Goal: Information Seeking & Learning: Learn about a topic

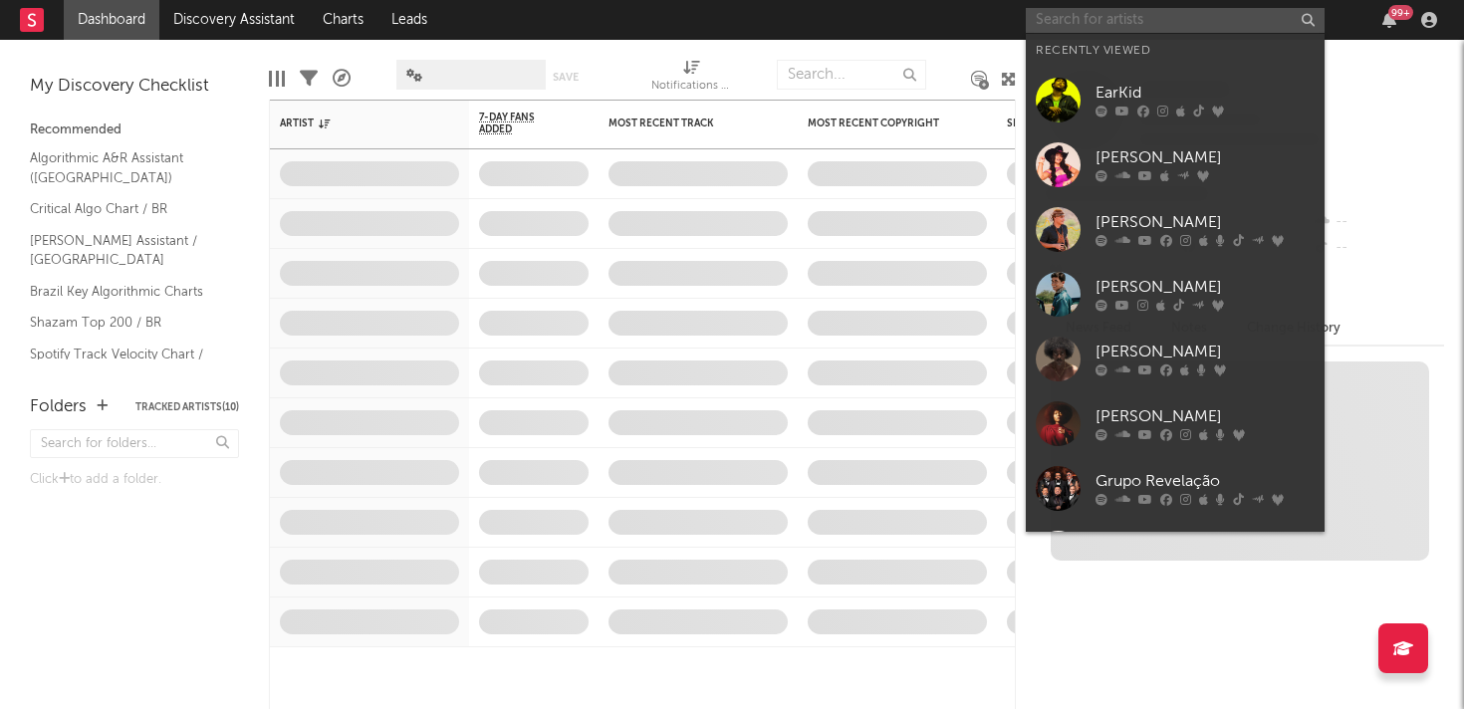
click at [1129, 23] on input "text" at bounding box center [1175, 20] width 299 height 25
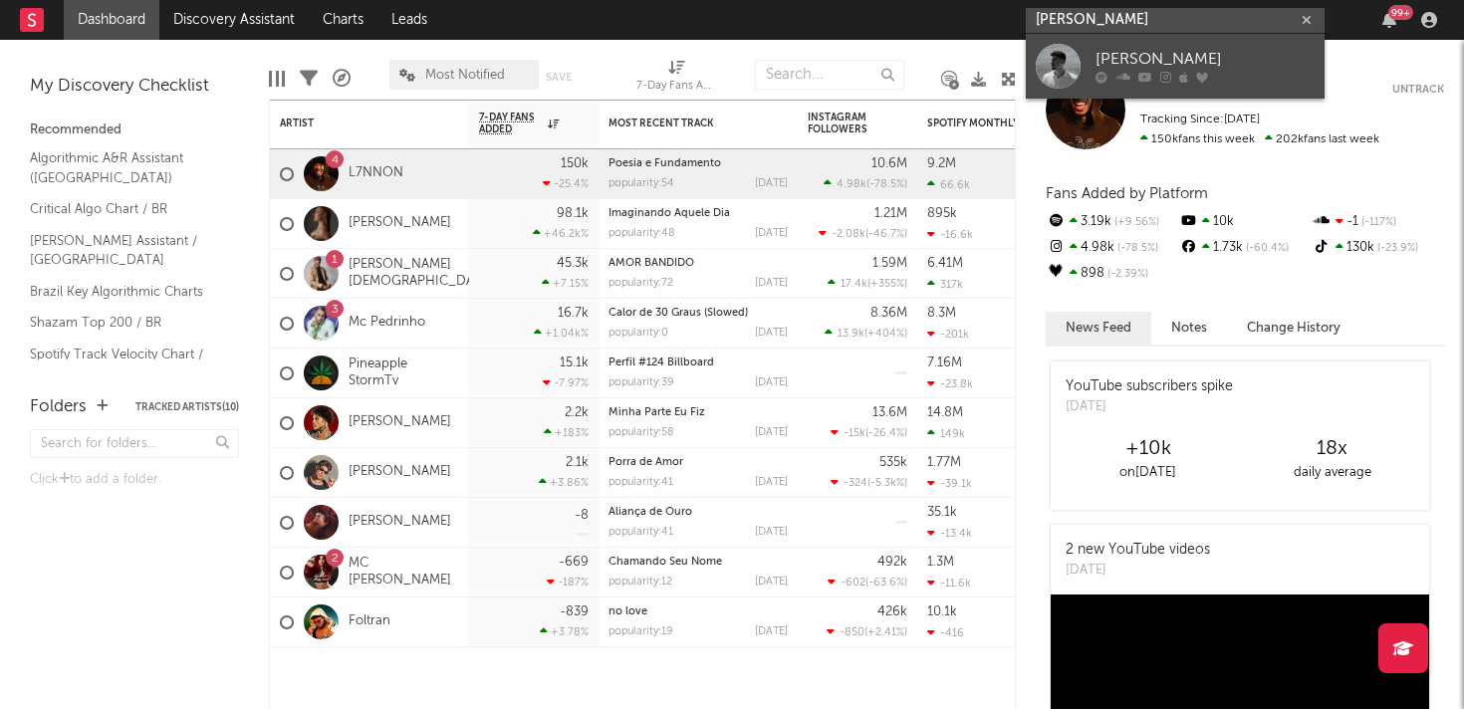
type input "[PERSON_NAME]"
click at [1066, 71] on div at bounding box center [1058, 66] width 45 height 45
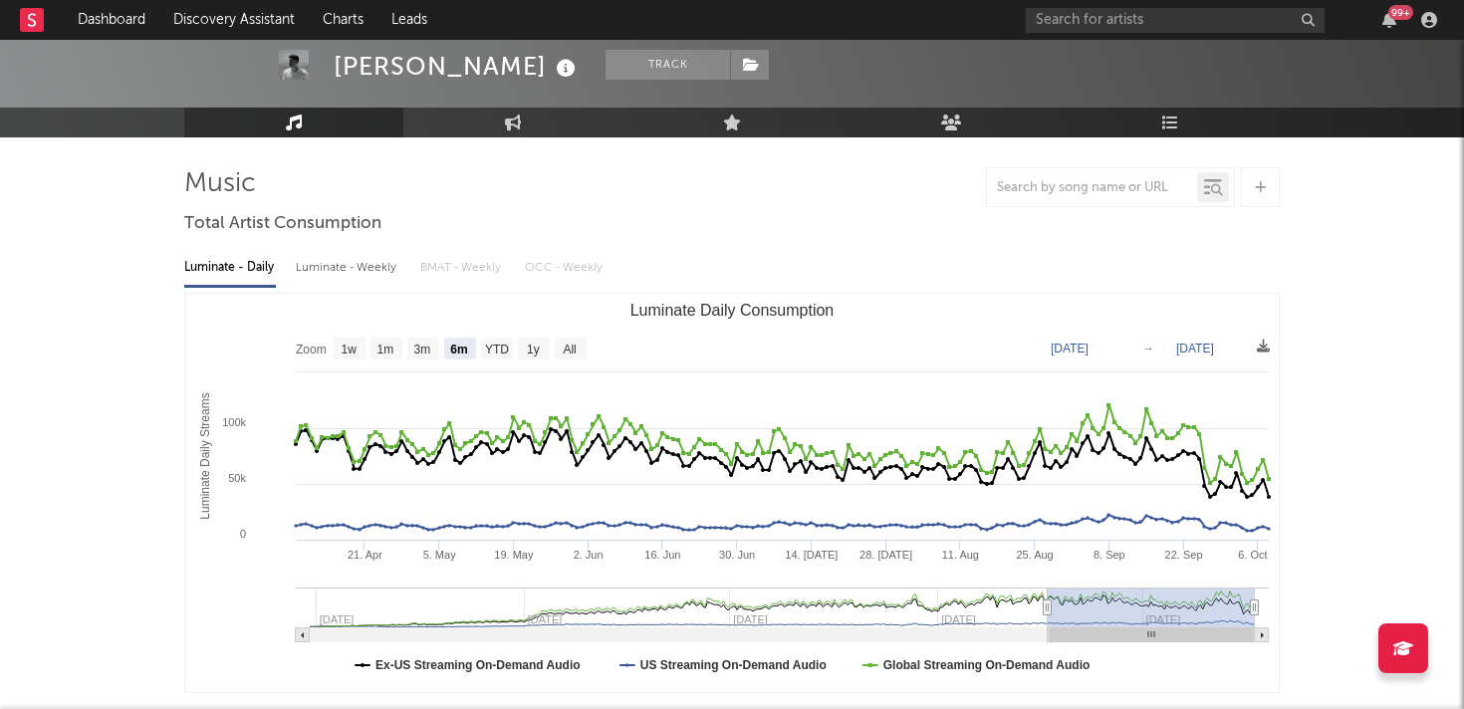
scroll to position [104, 0]
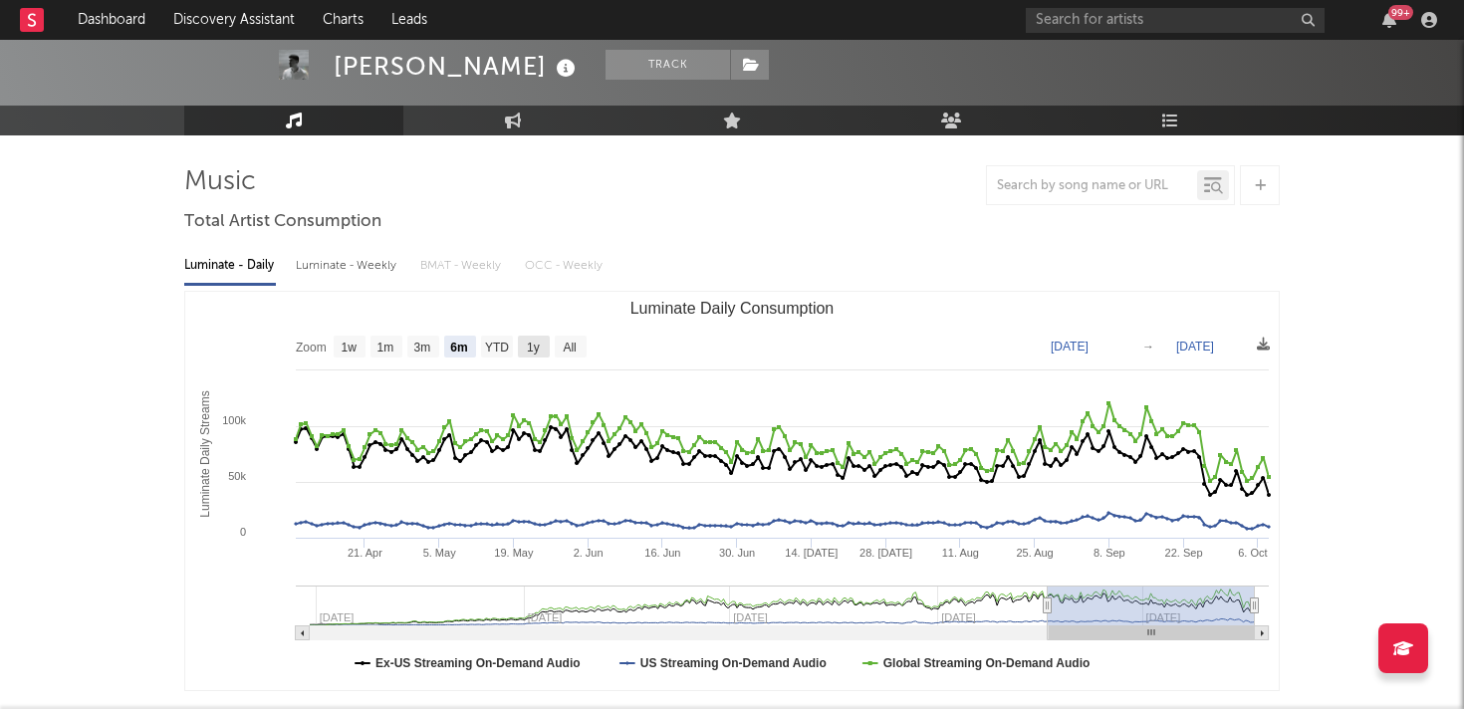
click at [534, 349] on text "1y" at bounding box center [533, 348] width 13 height 14
select select "1y"
type input "[DATE]"
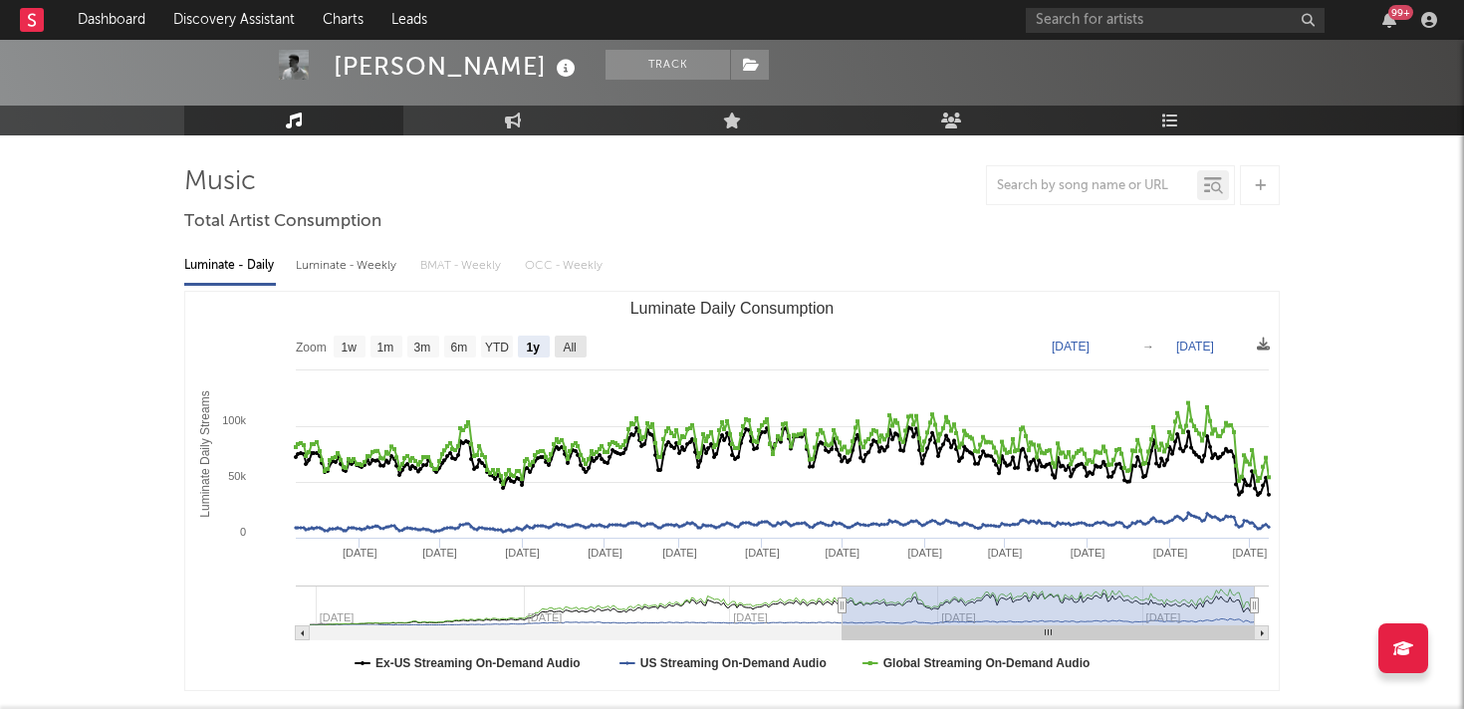
click at [567, 343] on text "All" at bounding box center [569, 348] width 13 height 14
select select "All"
type input "[DATE]"
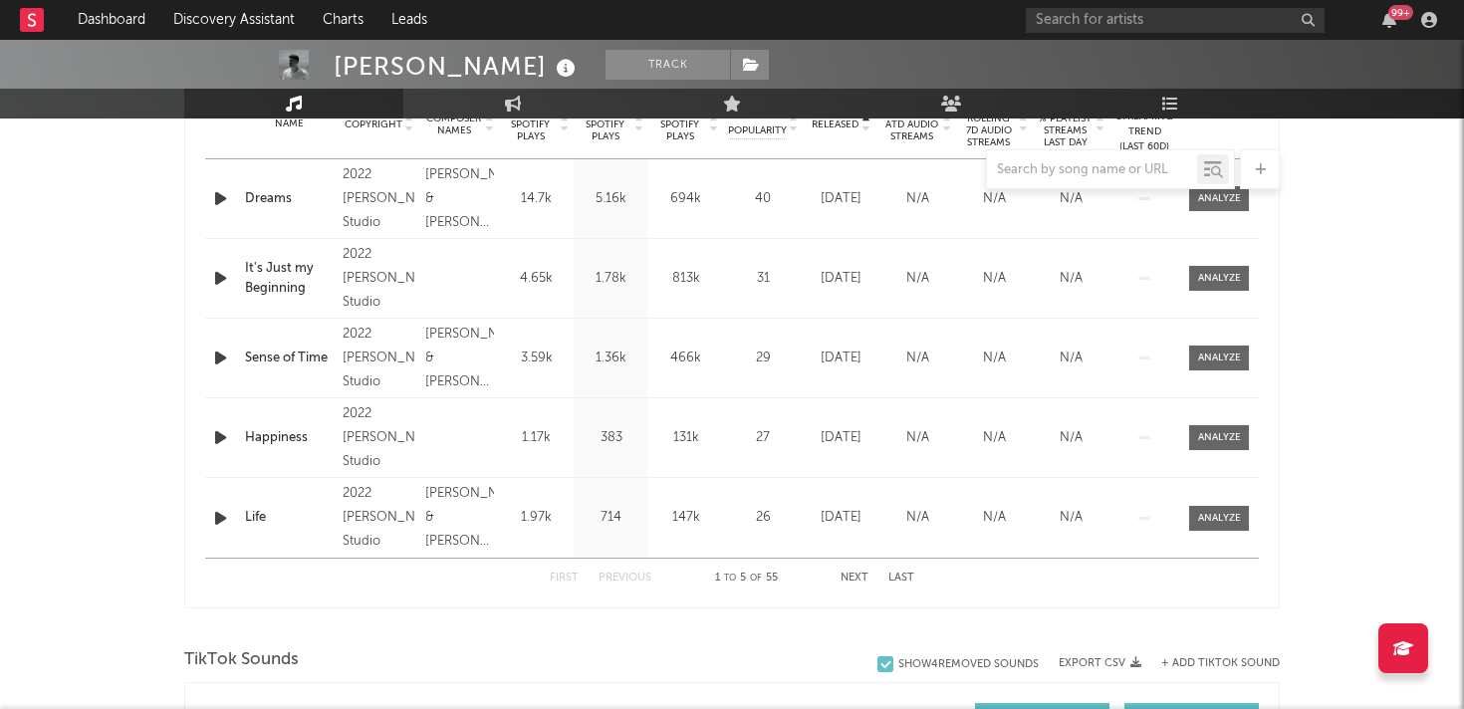
scroll to position [860, 0]
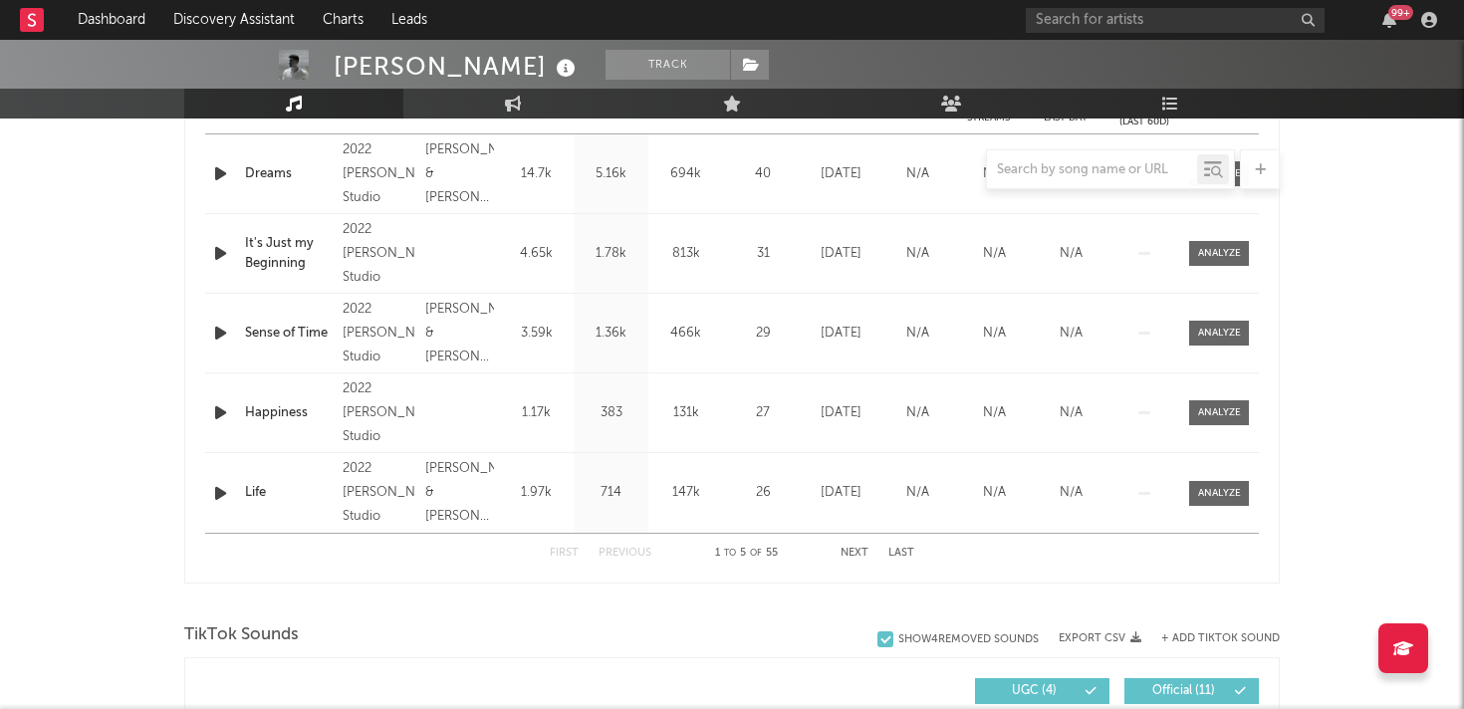
click at [860, 550] on button "Next" at bounding box center [854, 553] width 28 height 11
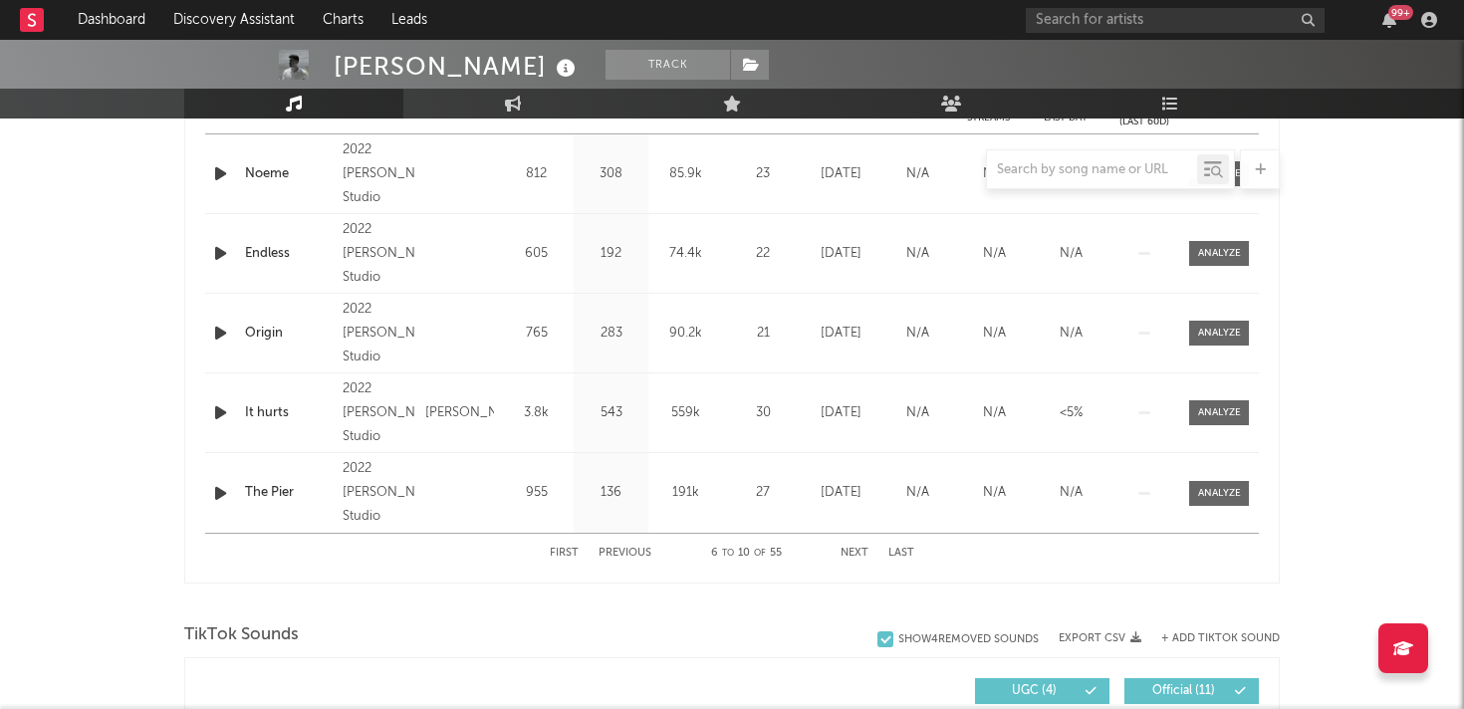
click at [860, 553] on button "Next" at bounding box center [854, 553] width 28 height 11
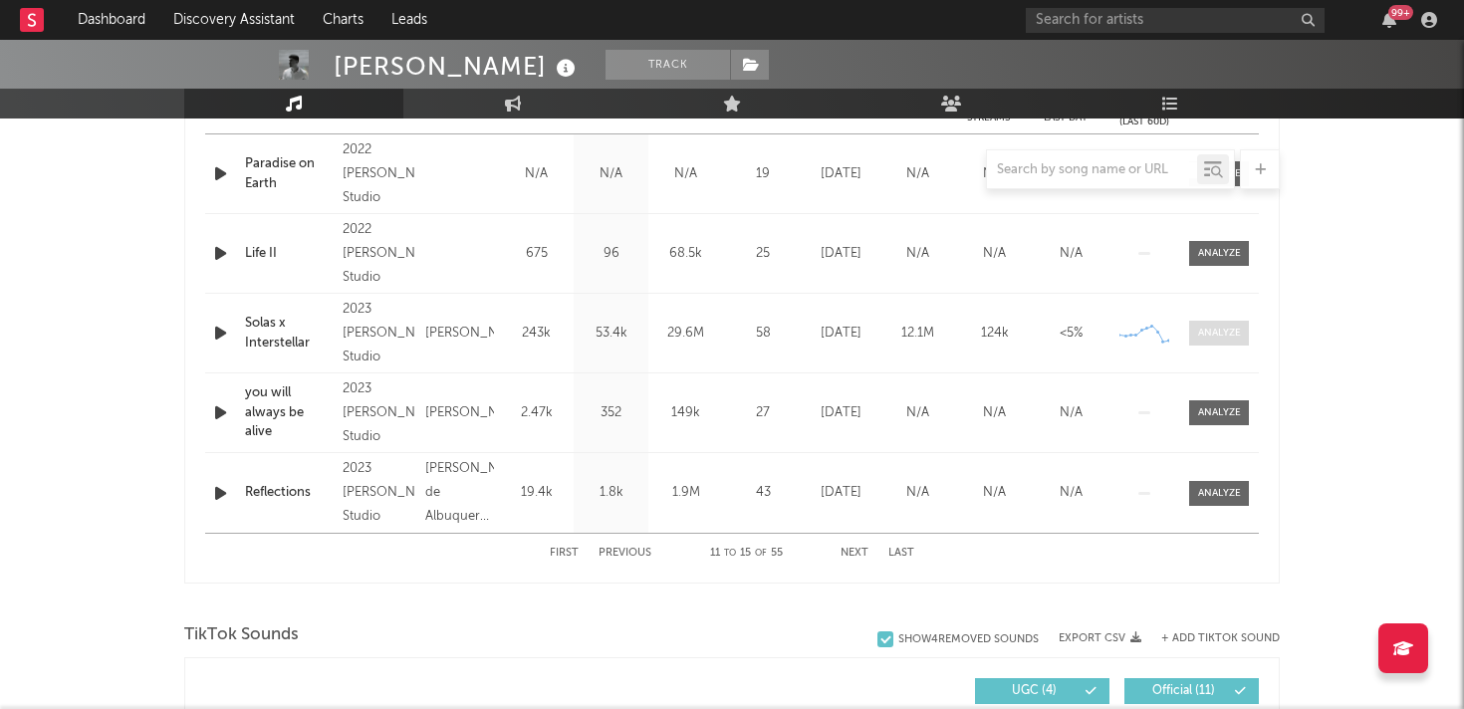
click at [1215, 332] on div at bounding box center [1219, 333] width 43 height 15
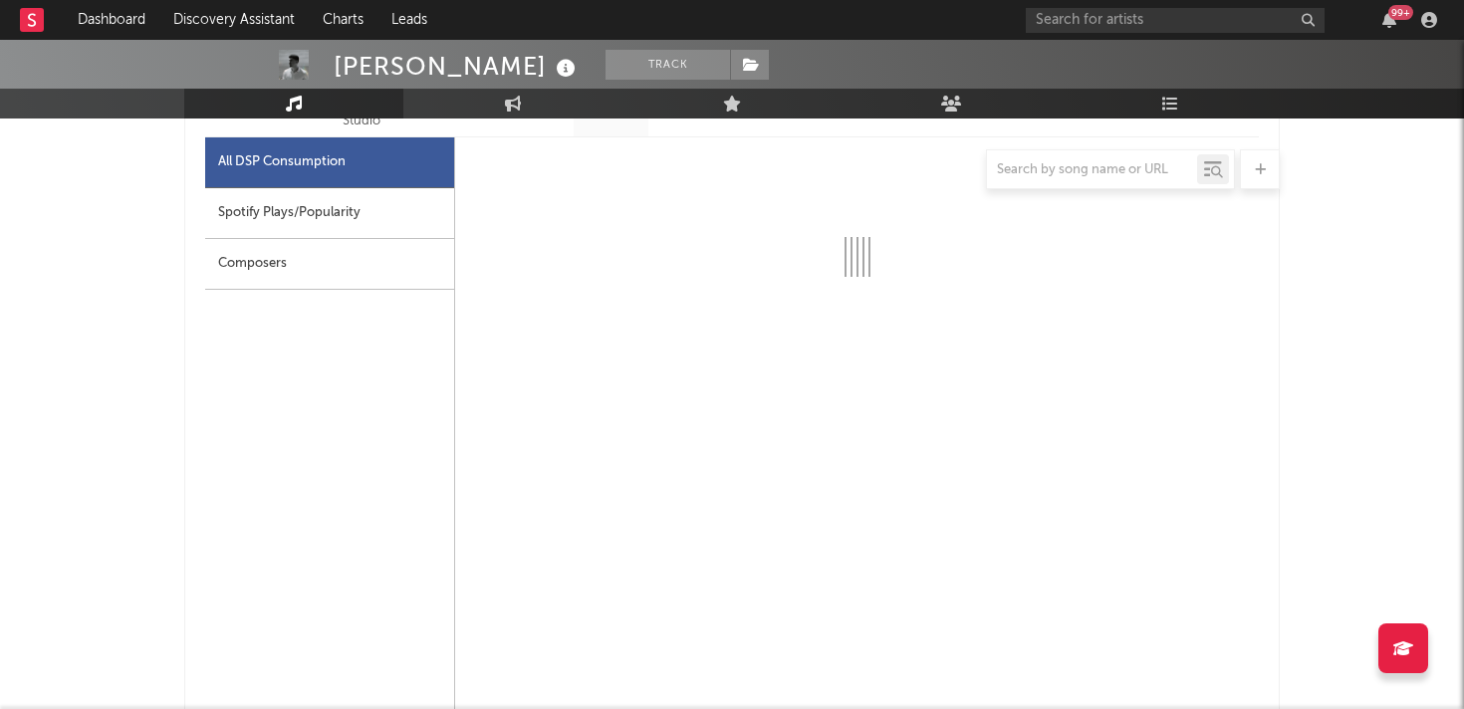
select select "6m"
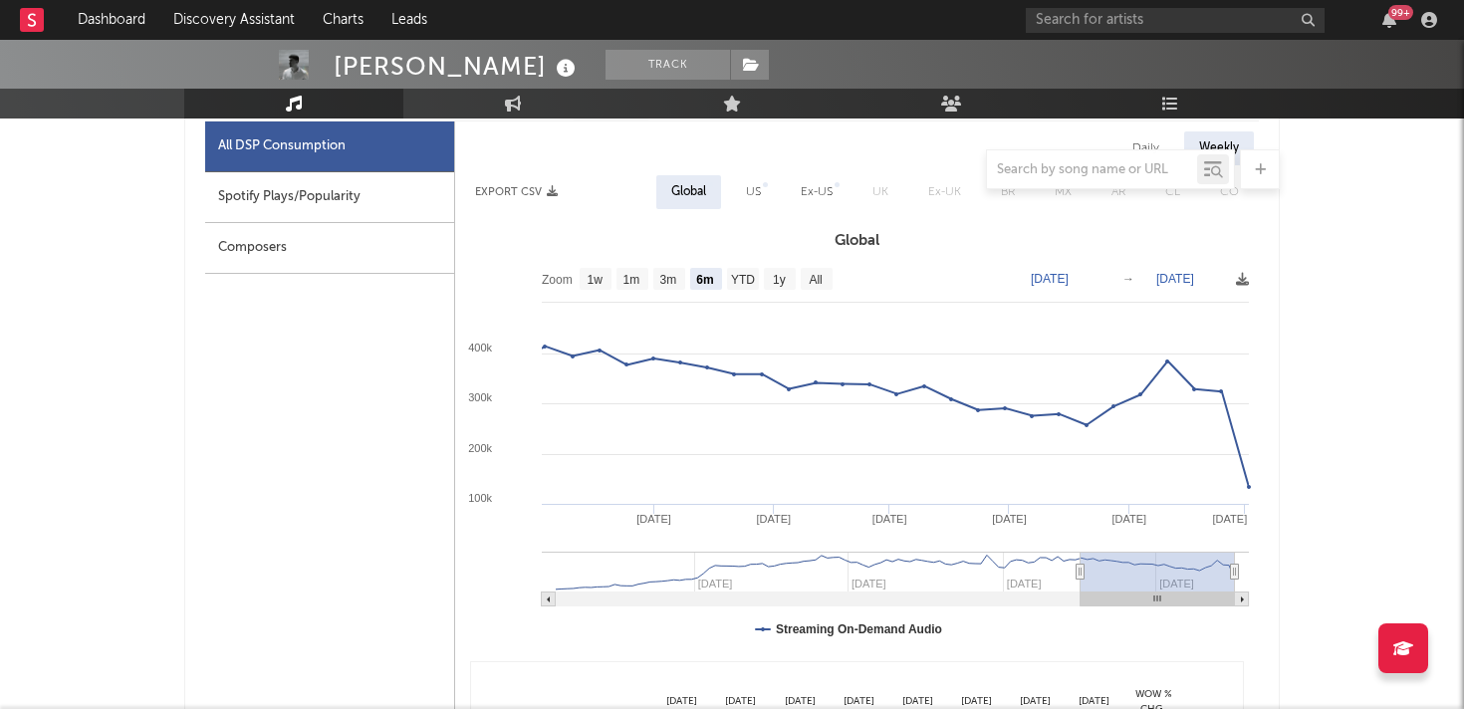
scroll to position [1122, 0]
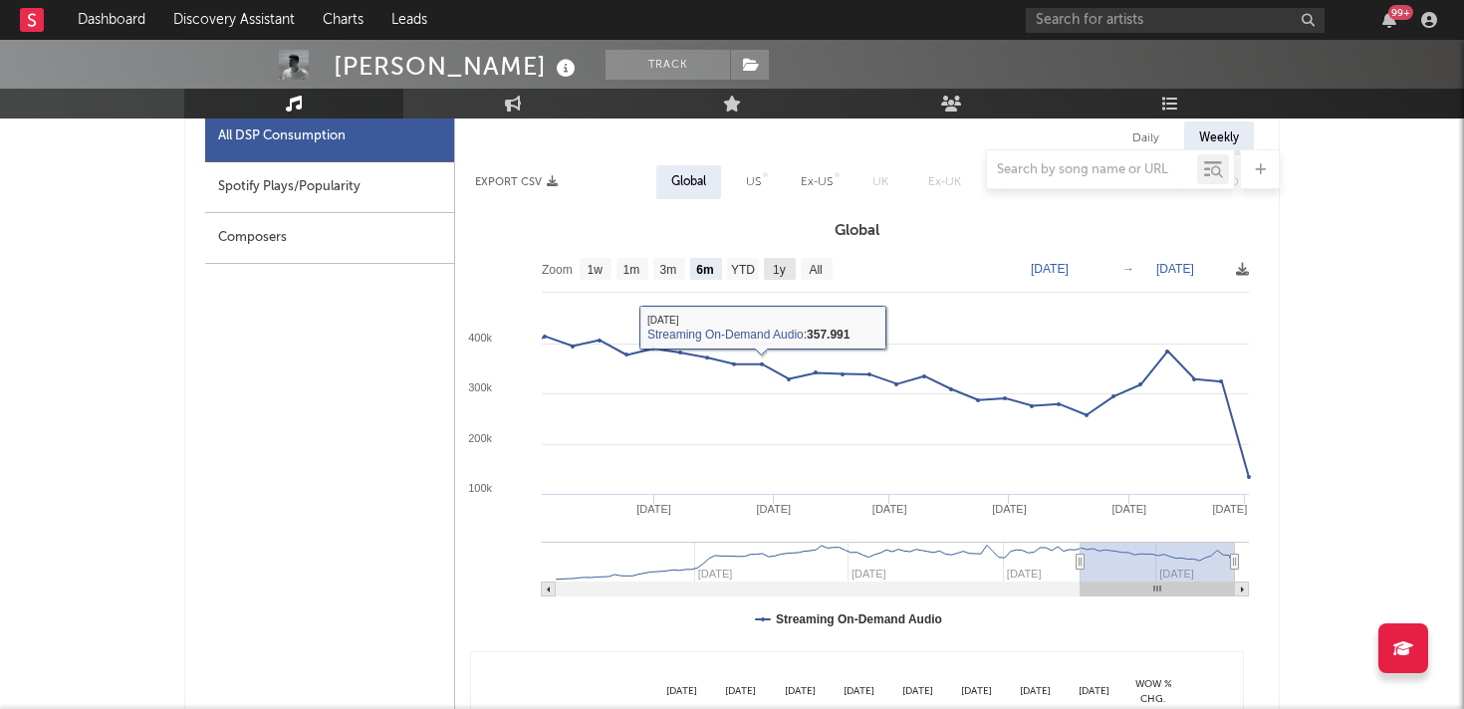
click at [778, 275] on text "1y" at bounding box center [779, 270] width 13 height 14
select select "1y"
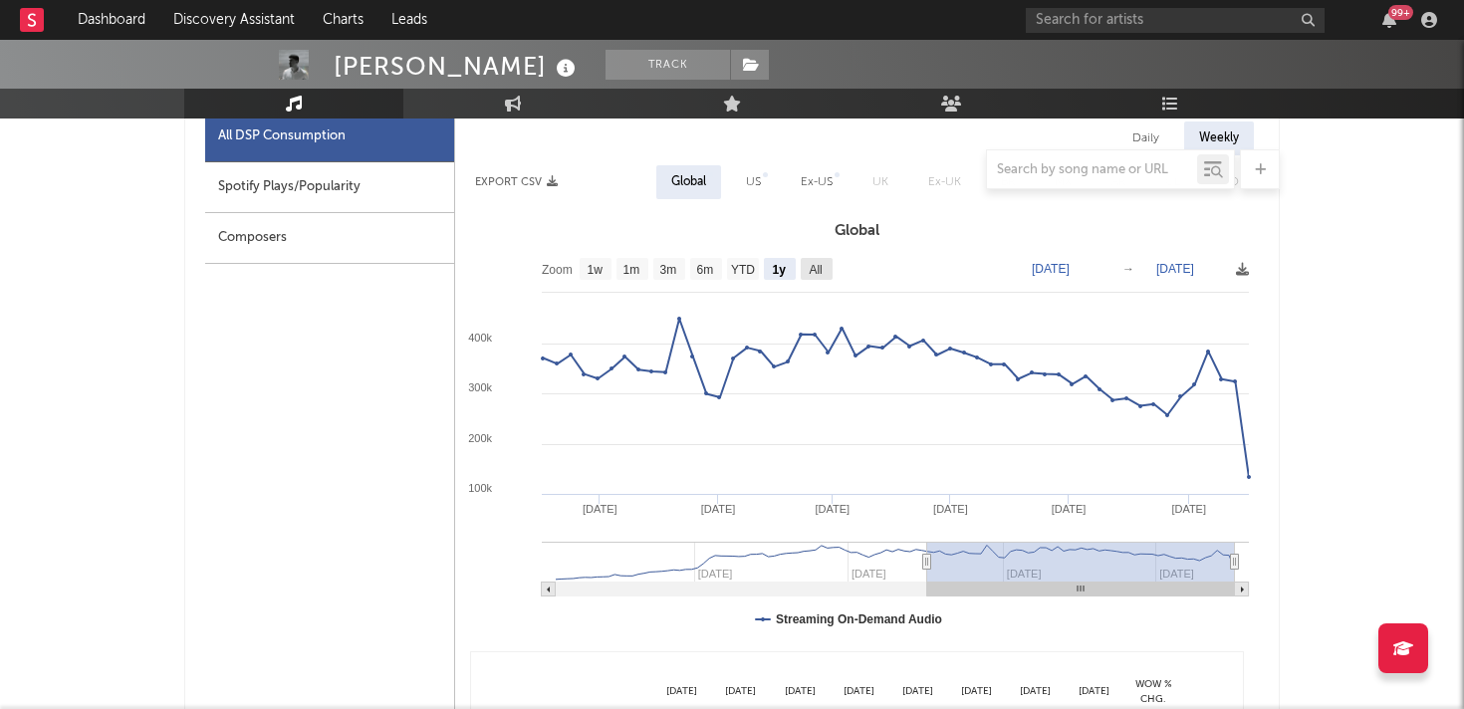
click at [815, 275] on text "All" at bounding box center [815, 270] width 13 height 14
select select "All"
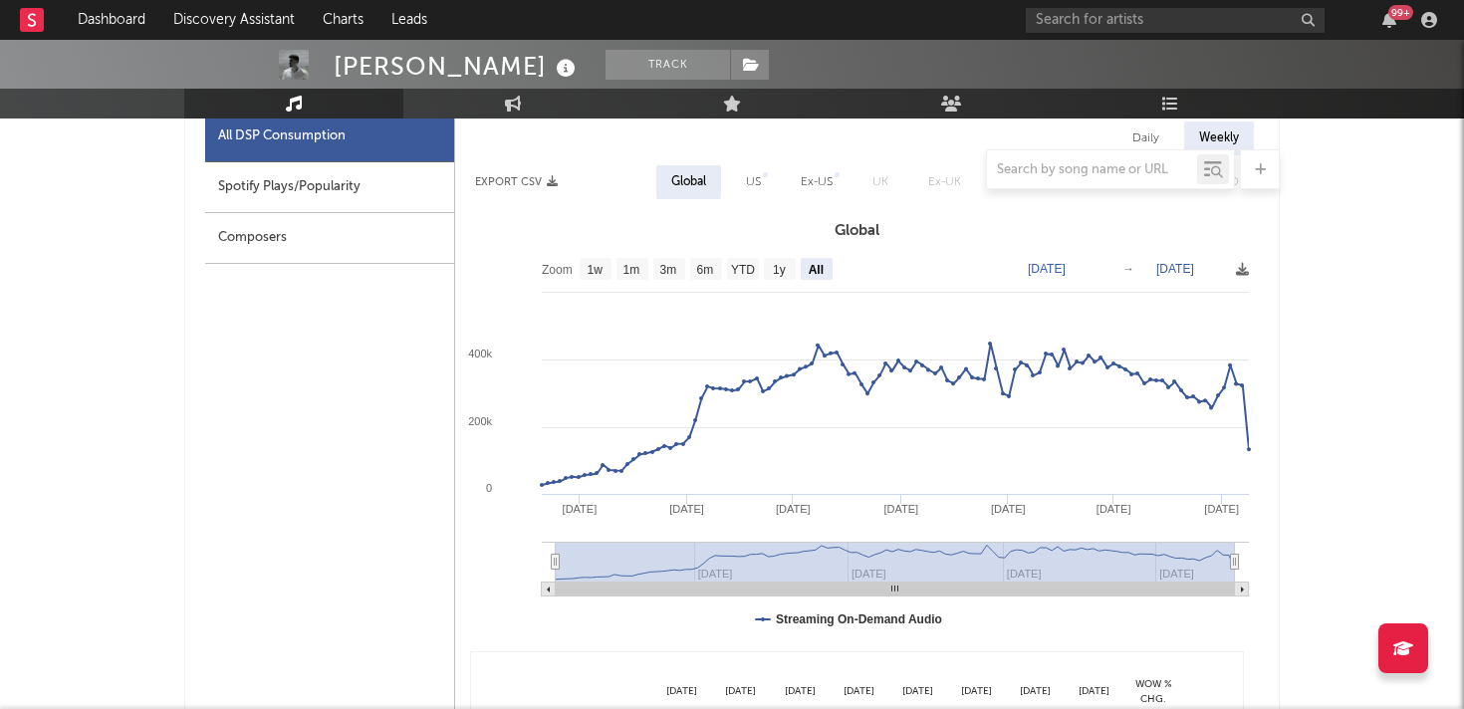
click at [261, 182] on div at bounding box center [731, 169] width 1095 height 40
click at [289, 190] on div "Spotify Plays/Popularity" at bounding box center [329, 187] width 249 height 51
select select "All"
select select "1w"
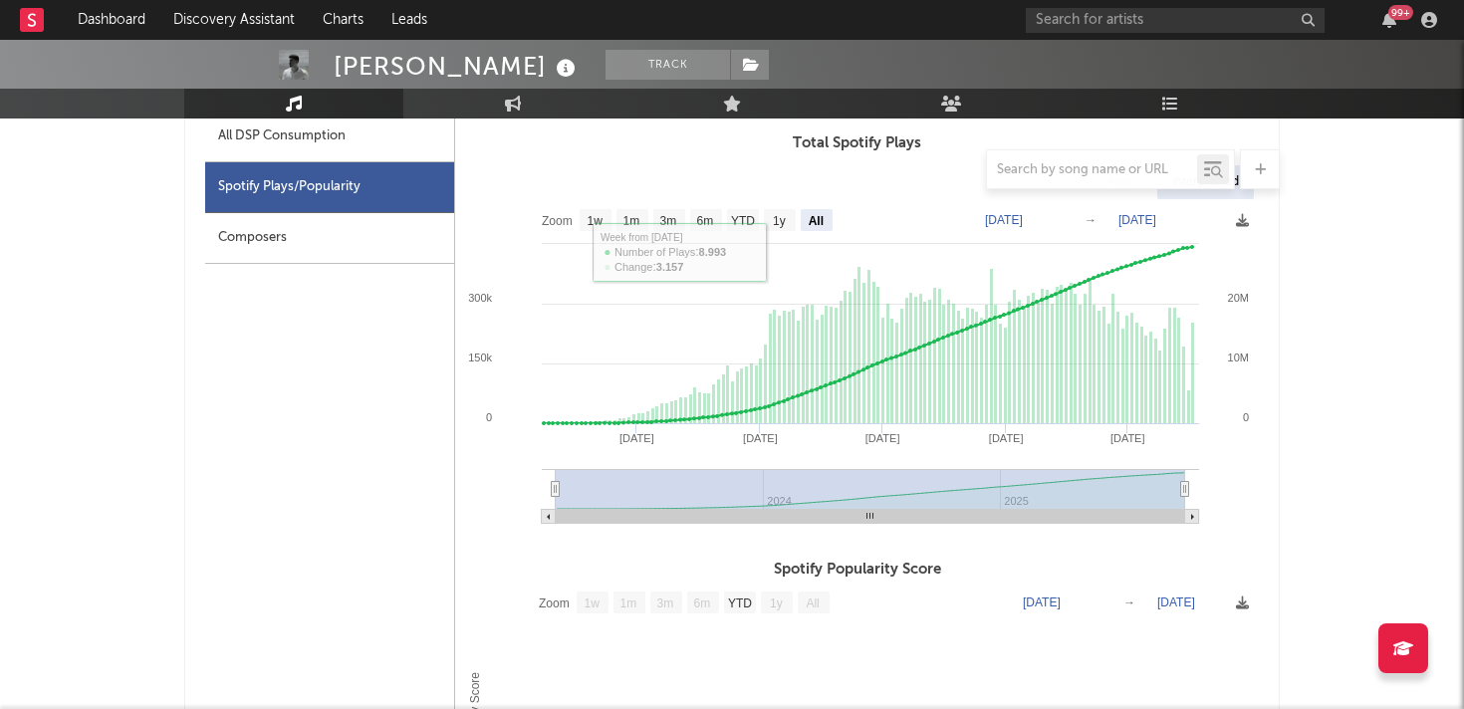
click at [295, 134] on div "All DSP Consumption" at bounding box center [281, 136] width 127 height 24
select select "All"
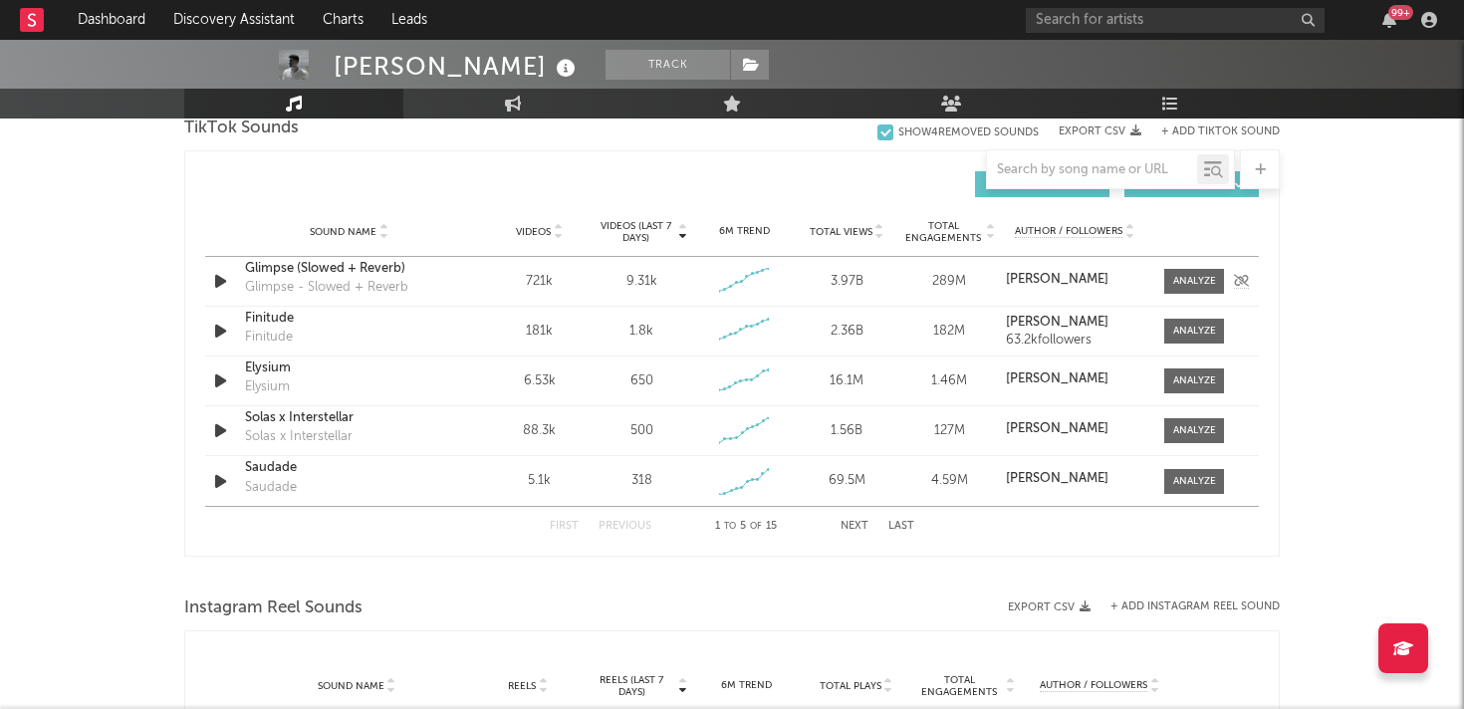
scroll to position [2322, 0]
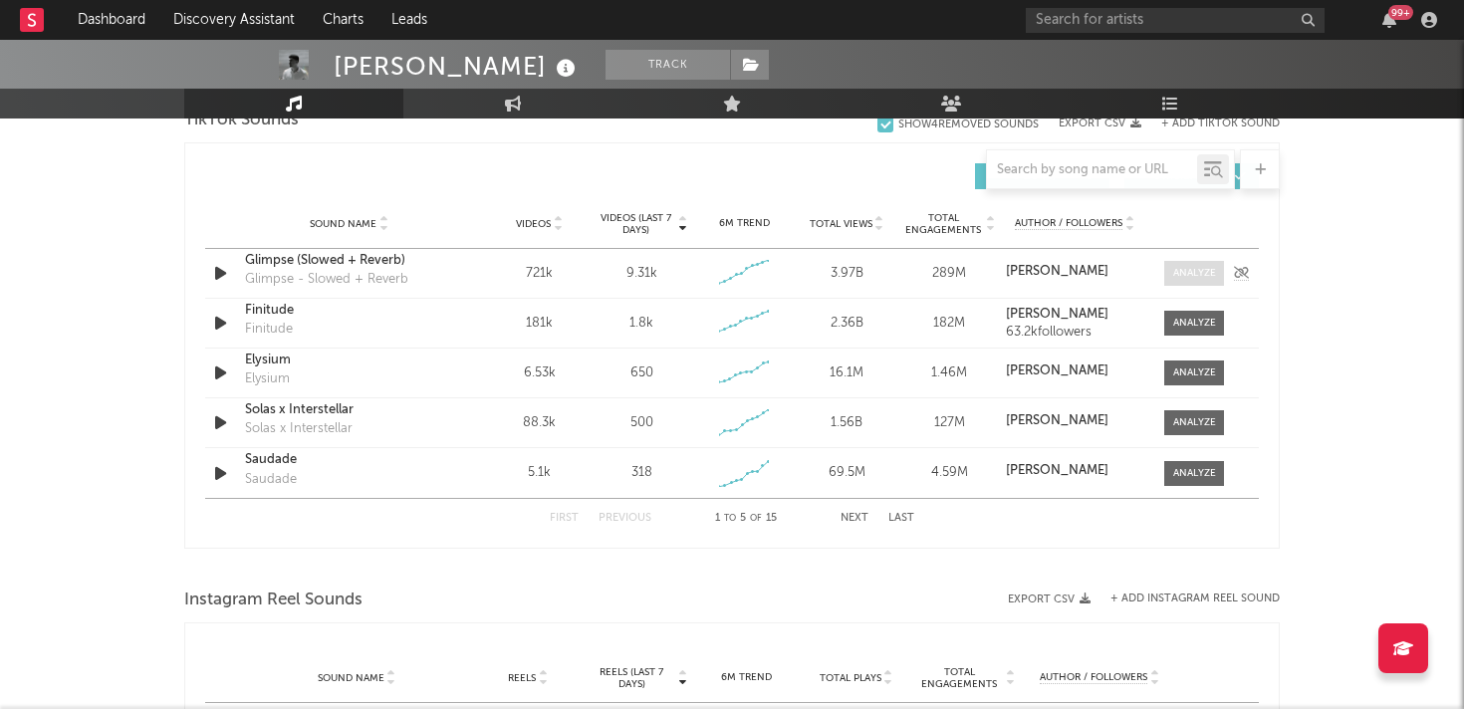
click at [1198, 268] on div at bounding box center [1194, 273] width 43 height 15
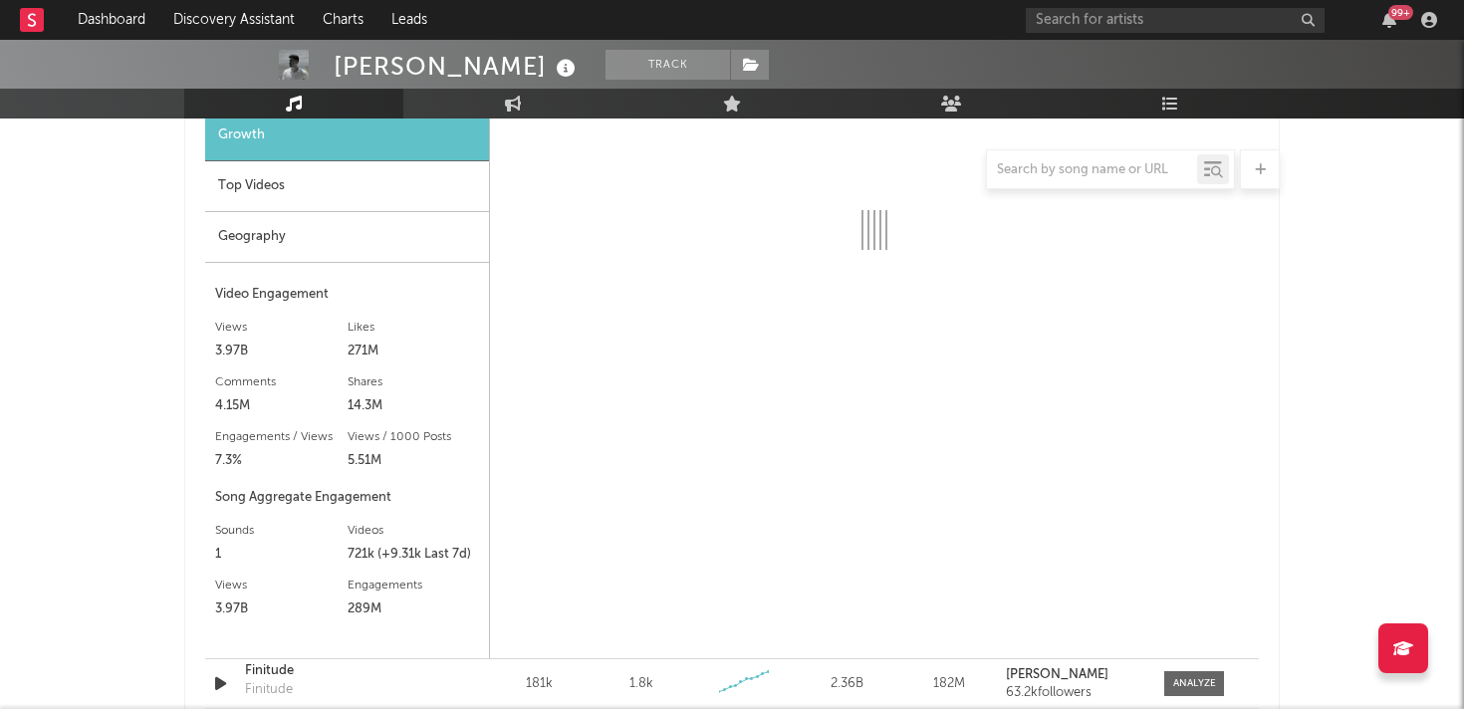
scroll to position [2508, 0]
select select "6m"
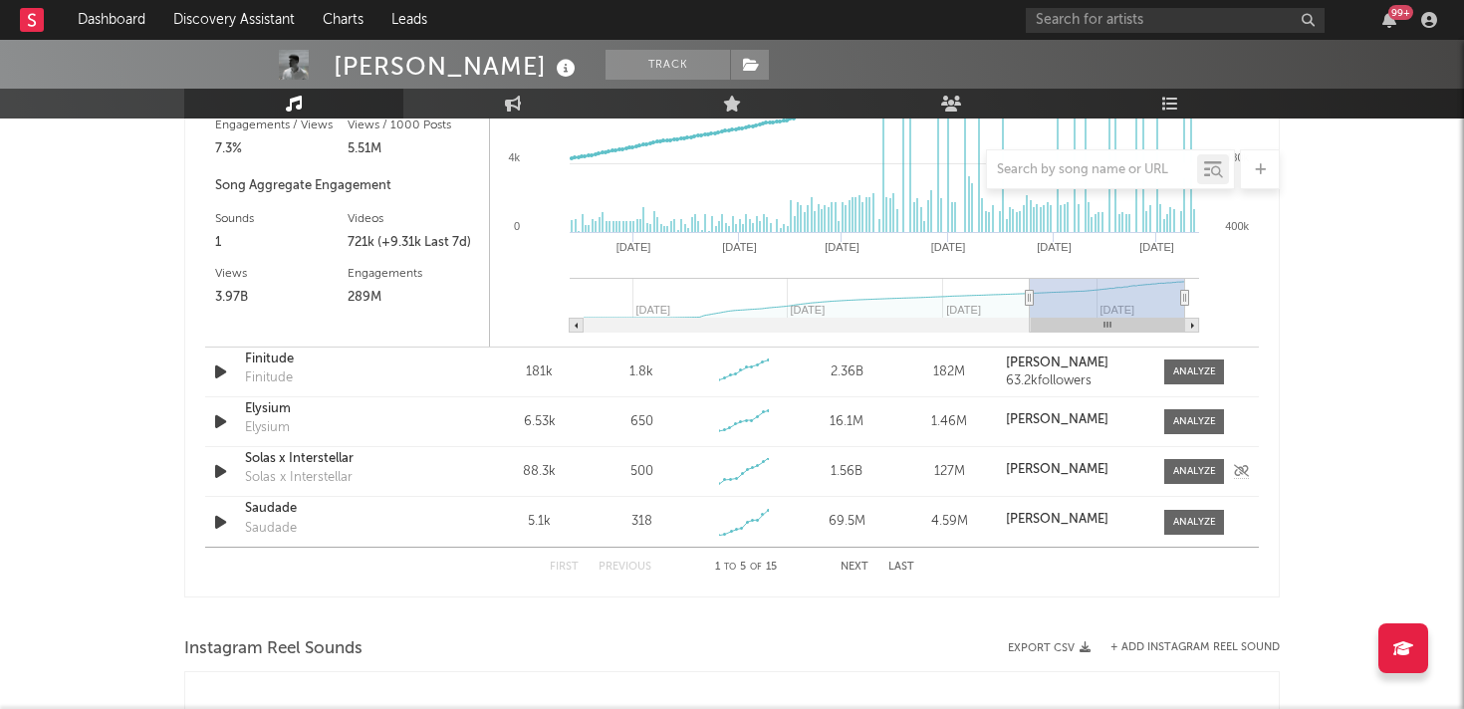
scroll to position [2825, 0]
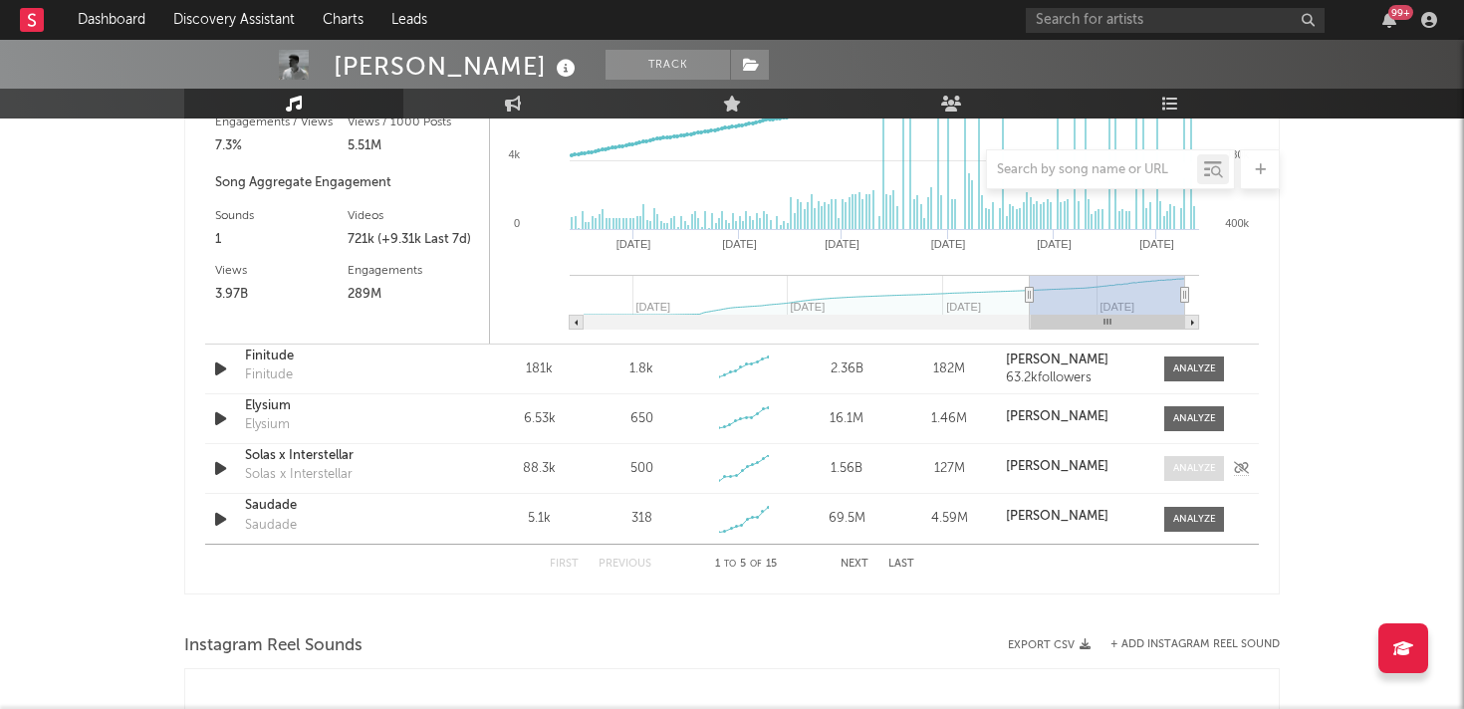
click at [1191, 472] on div at bounding box center [1194, 468] width 43 height 15
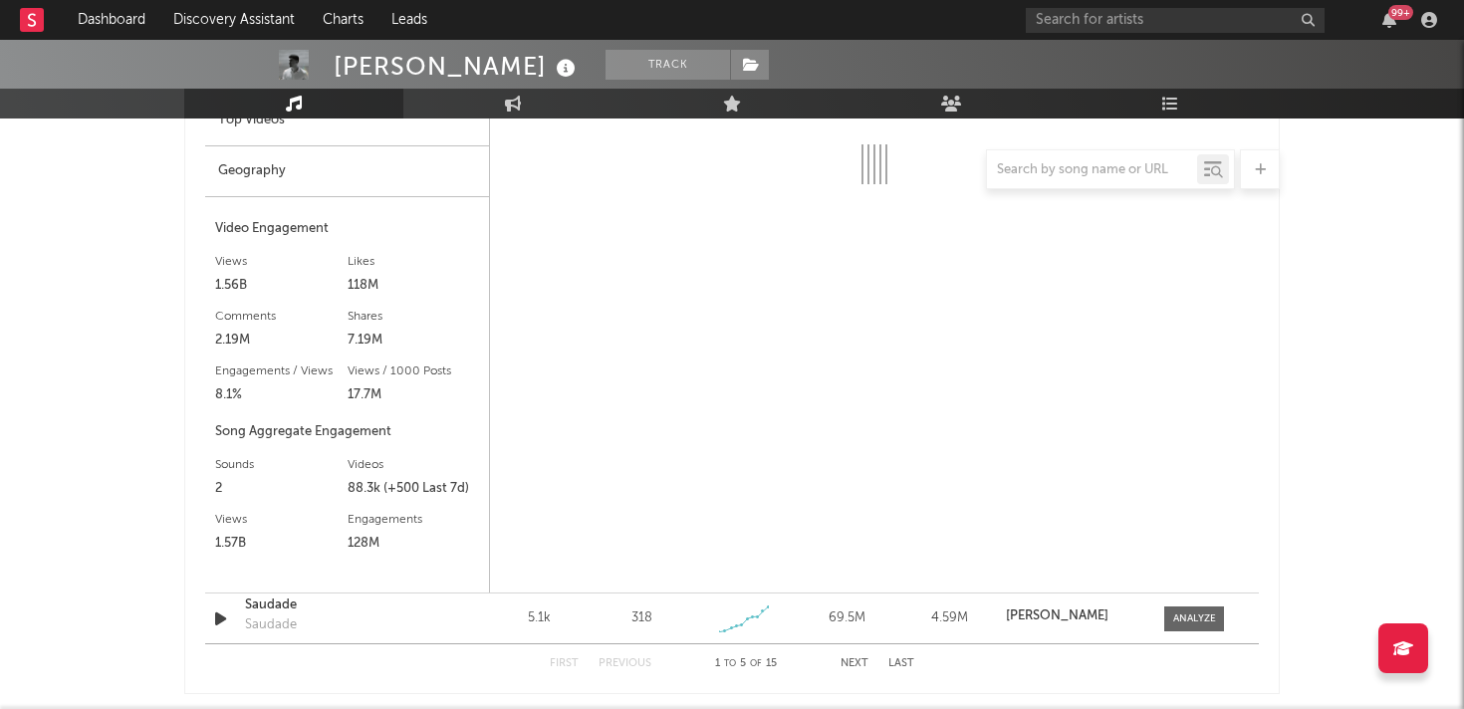
scroll to position [3276, 0]
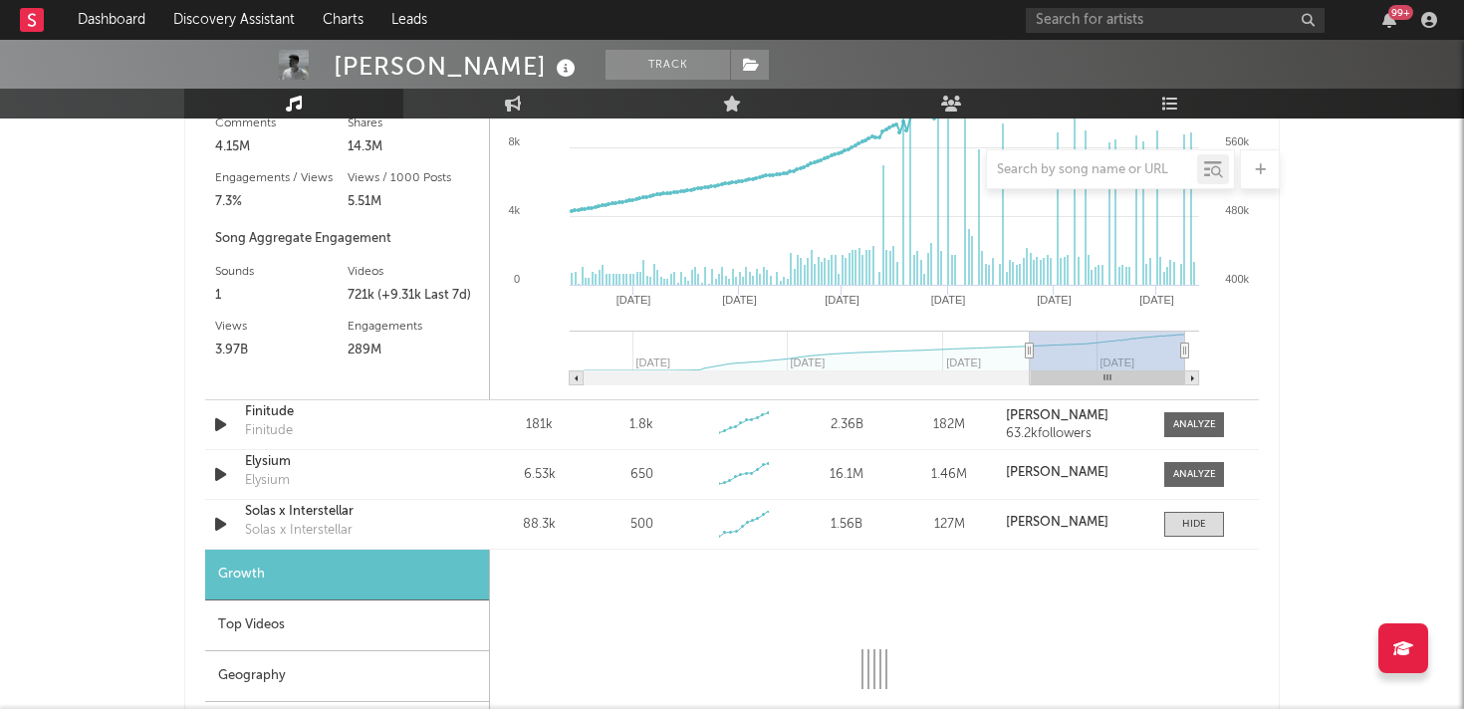
select select "6m"
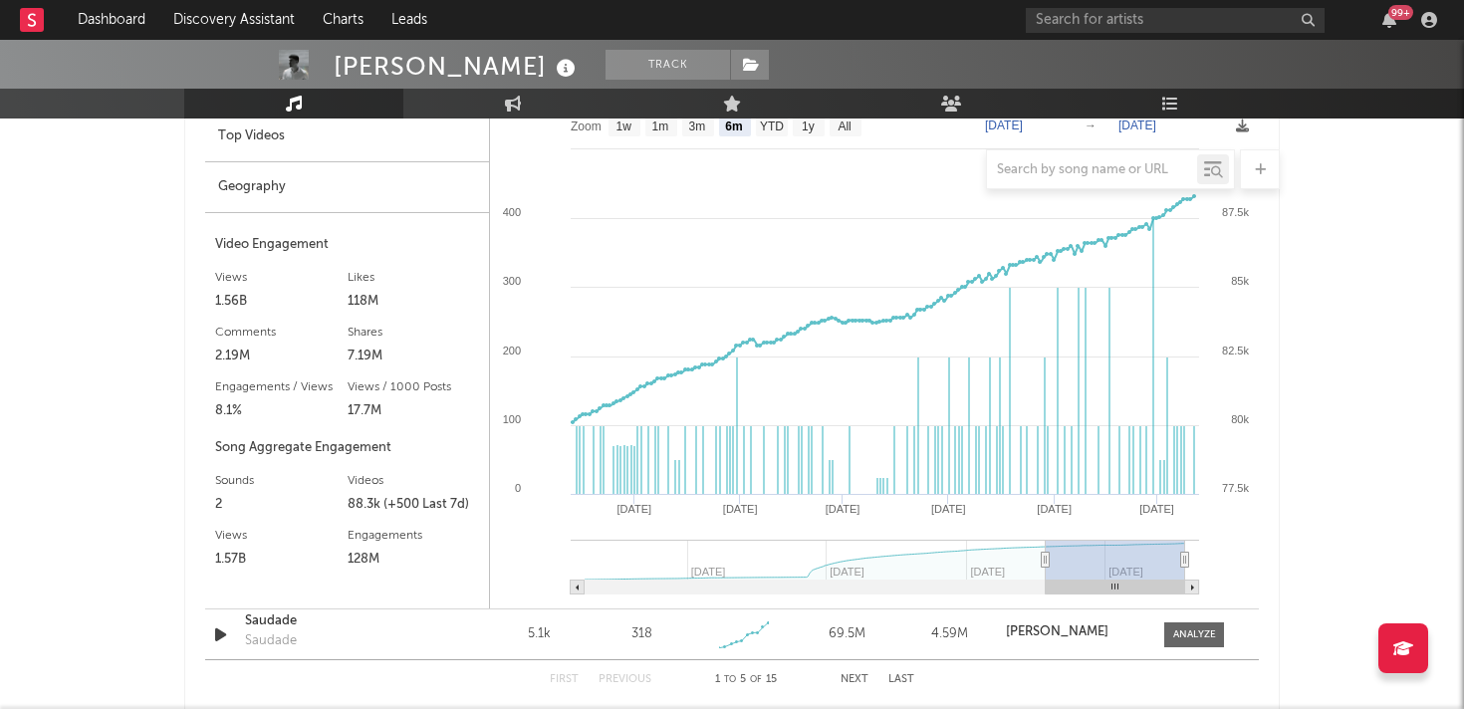
scroll to position [3260, 0]
drag, startPoint x: 349, startPoint y: 503, endPoint x: 395, endPoint y: 505, distance: 46.8
click at [395, 505] on div "88.3k (+500 Last 7d)" at bounding box center [414, 503] width 132 height 24
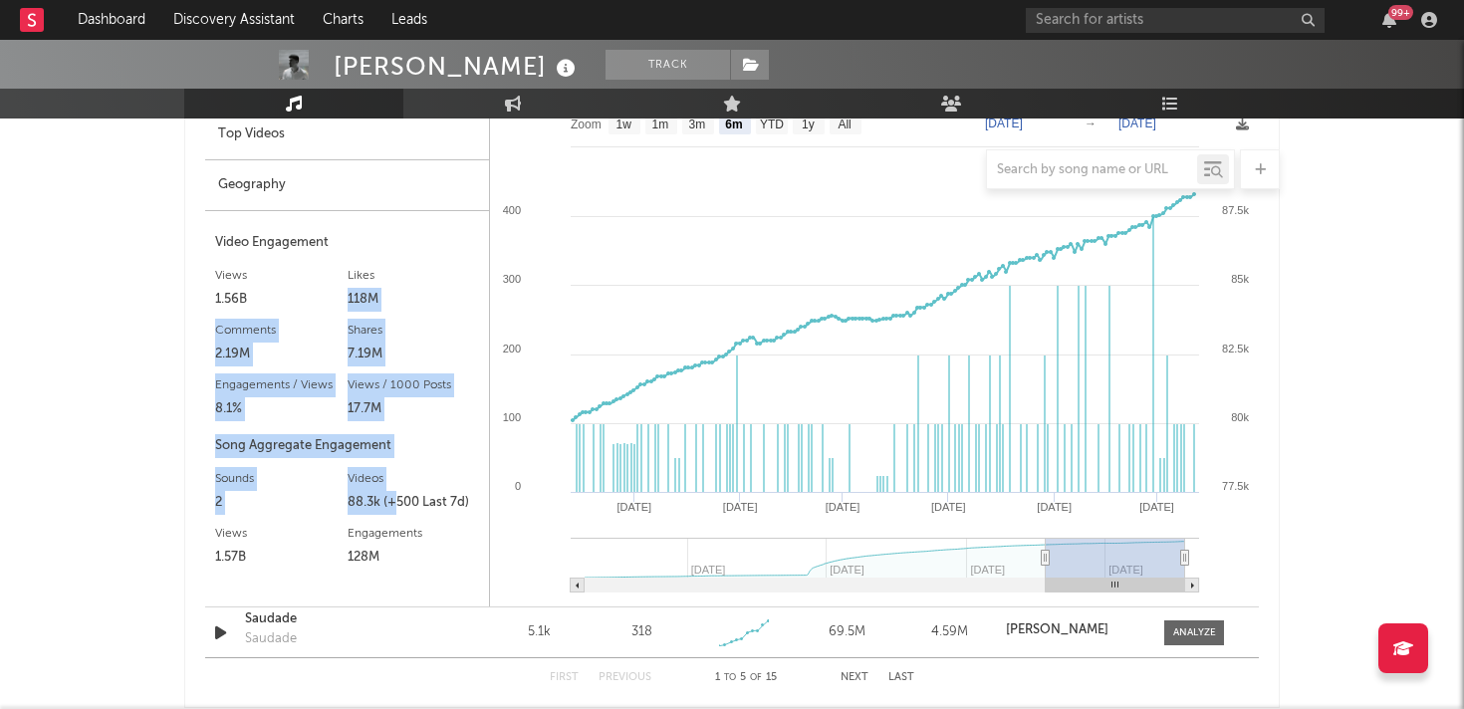
drag, startPoint x: 395, startPoint y: 505, endPoint x: 405, endPoint y: 282, distance: 223.3
click at [405, 282] on div "Video Engagement Views 1.56B Likes 118M Likes 118M Comments 2.19M Shares 7.19M …" at bounding box center [347, 408] width 264 height 355
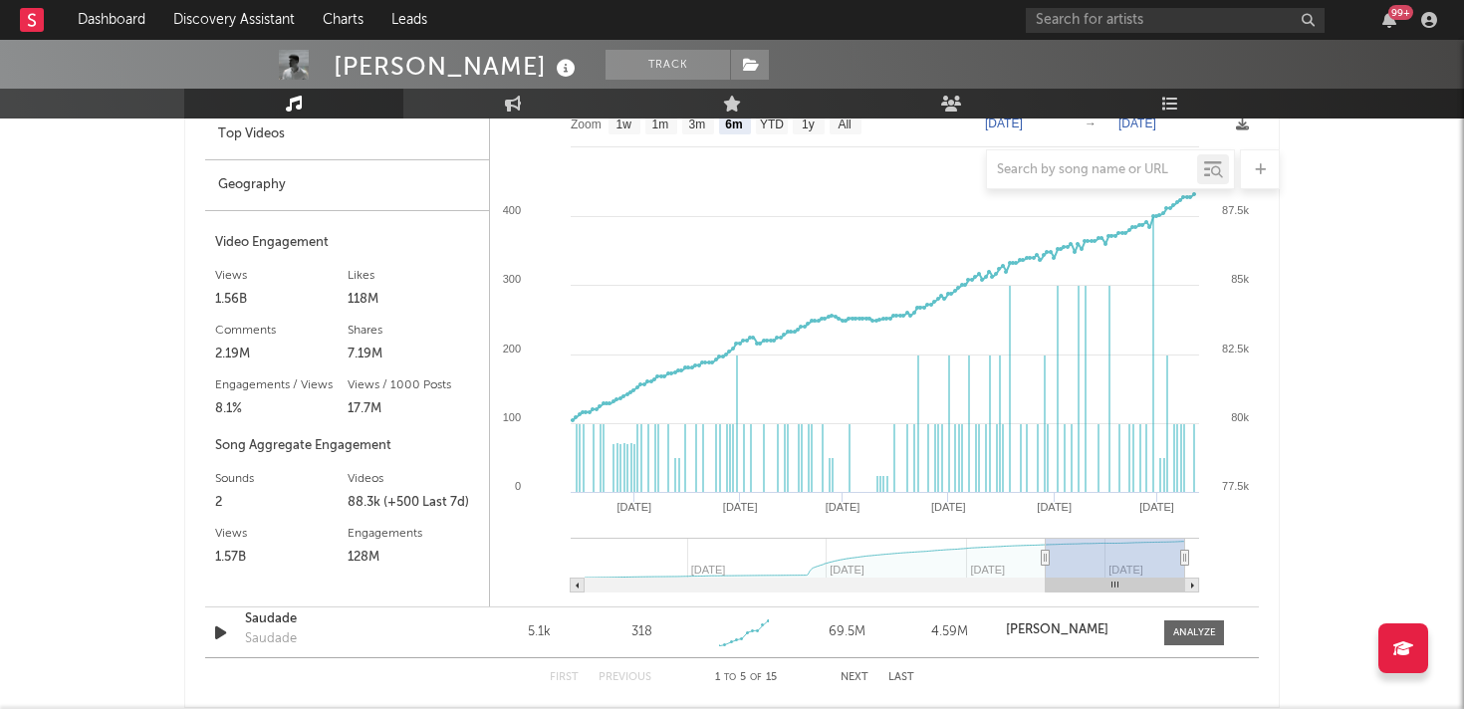
click at [208, 284] on div "Growth Top Videos Geography Video Engagement Views 1.56B Likes 118M Likes 118M …" at bounding box center [347, 333] width 285 height 548
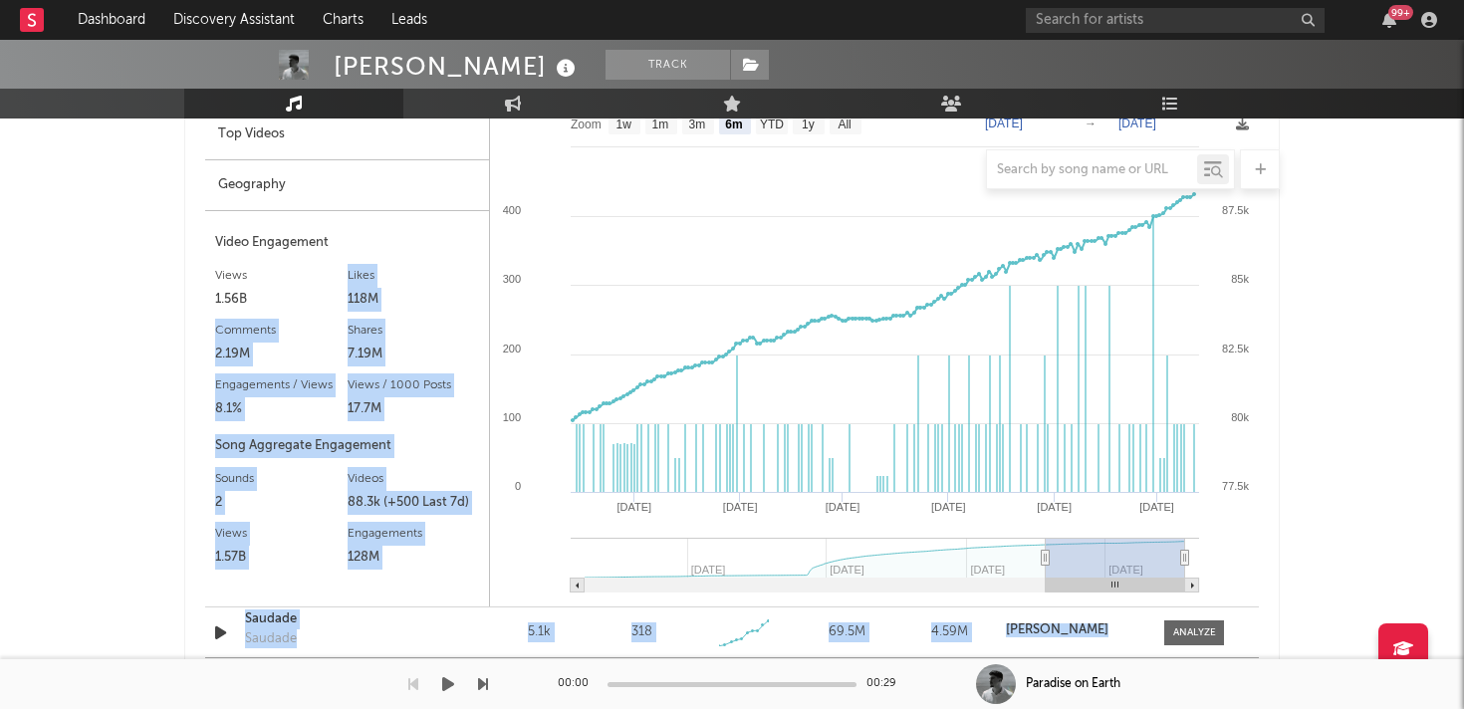
drag, startPoint x: 148, startPoint y: 311, endPoint x: 212, endPoint y: 684, distance: 378.8
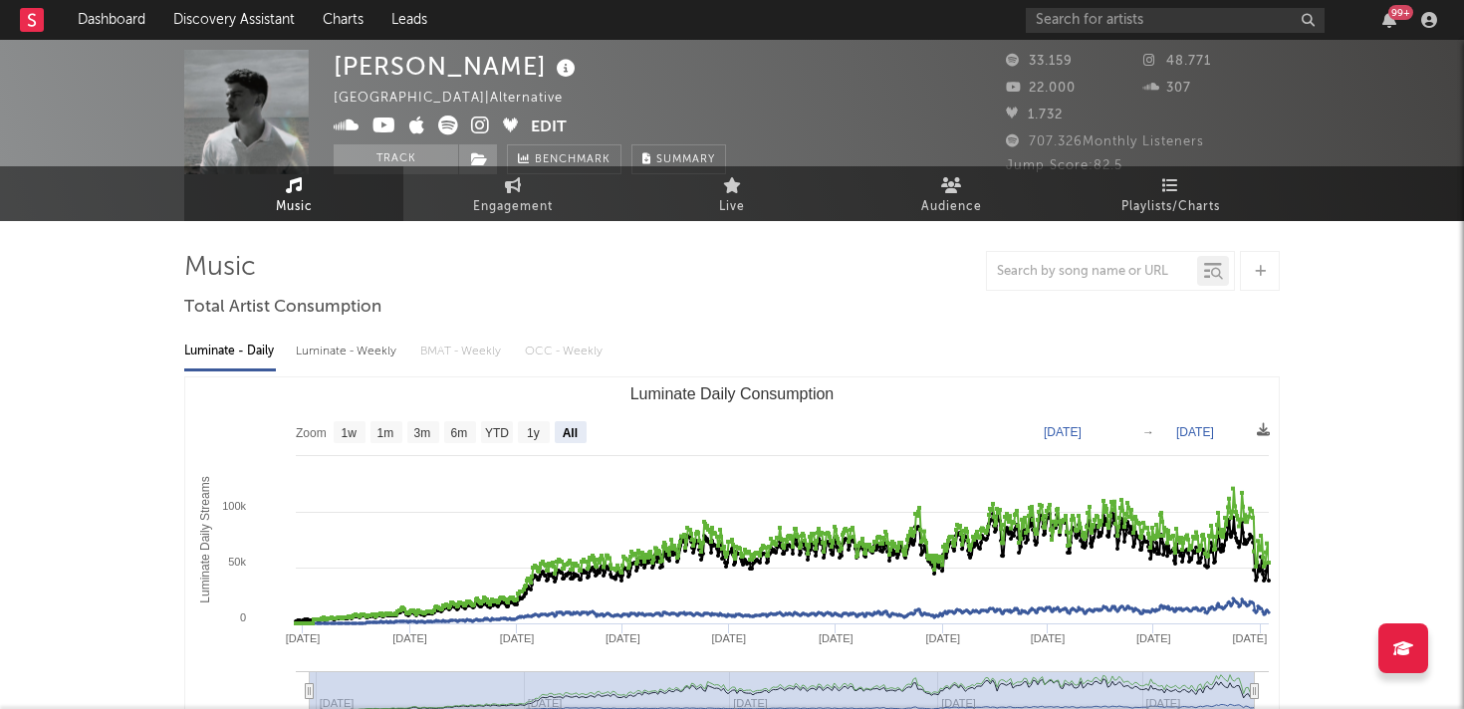
scroll to position [0, 0]
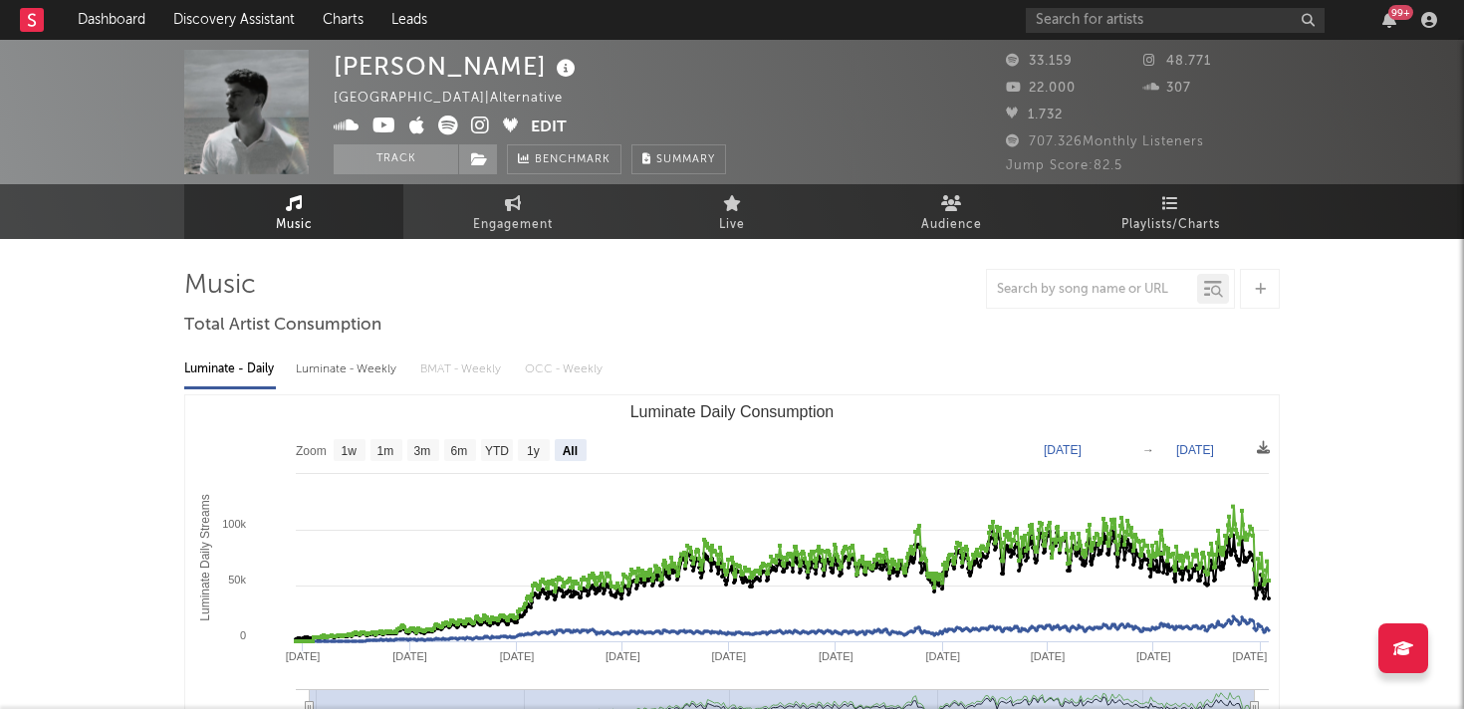
click at [403, 99] on div "[GEOGRAPHIC_DATA] | Alternative" at bounding box center [460, 99] width 252 height 24
click at [918, 205] on link "Audience" at bounding box center [950, 211] width 219 height 55
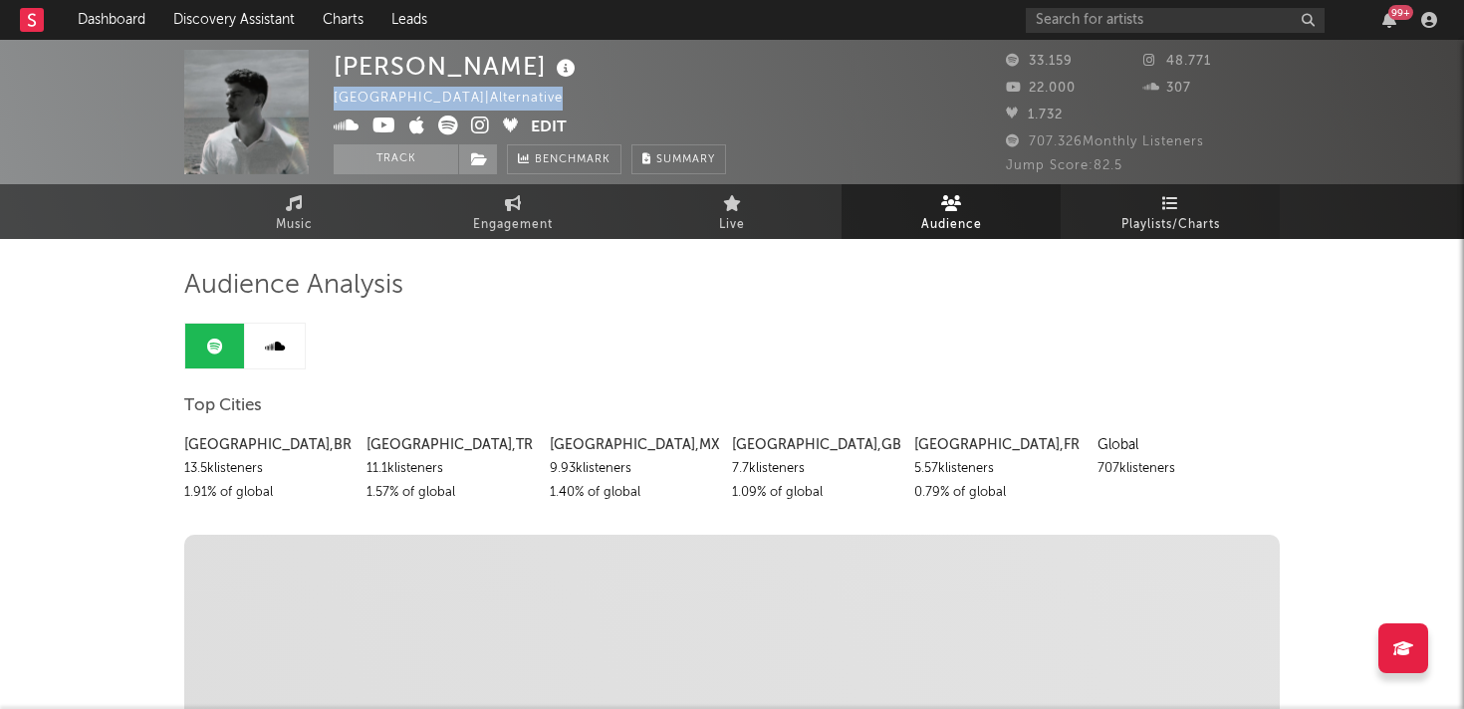
click at [1152, 219] on span "Playlists/Charts" at bounding box center [1170, 225] width 99 height 24
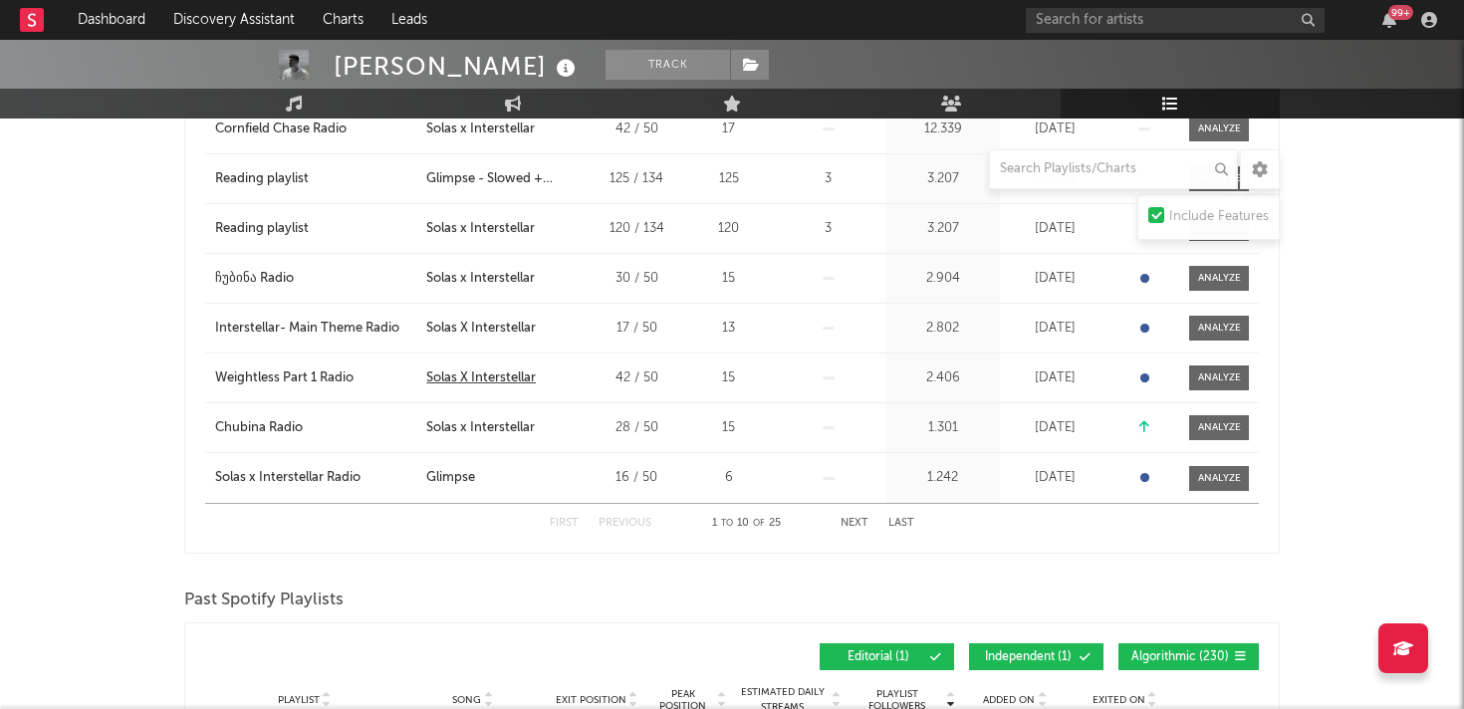
scroll to position [537, 0]
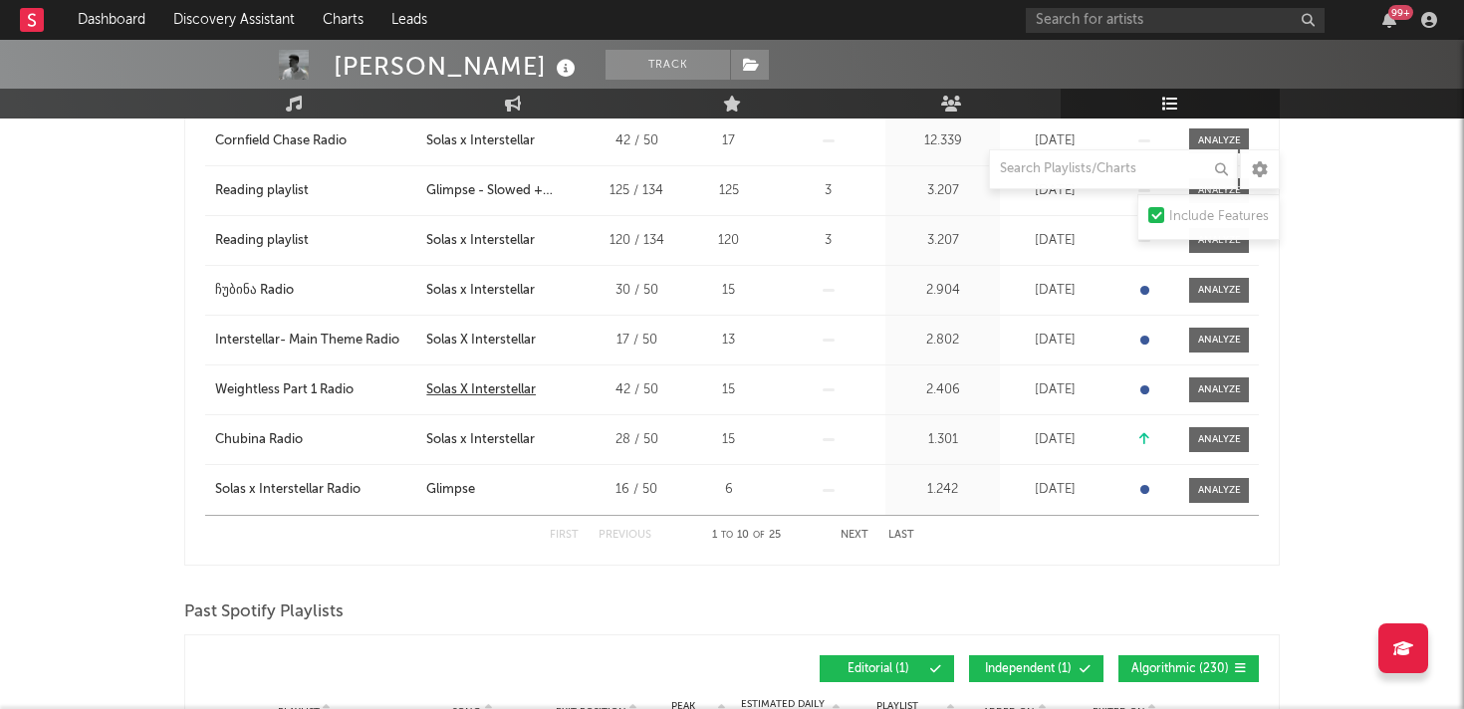
click at [496, 390] on div "Solas X Interstellar" at bounding box center [481, 390] width 110 height 20
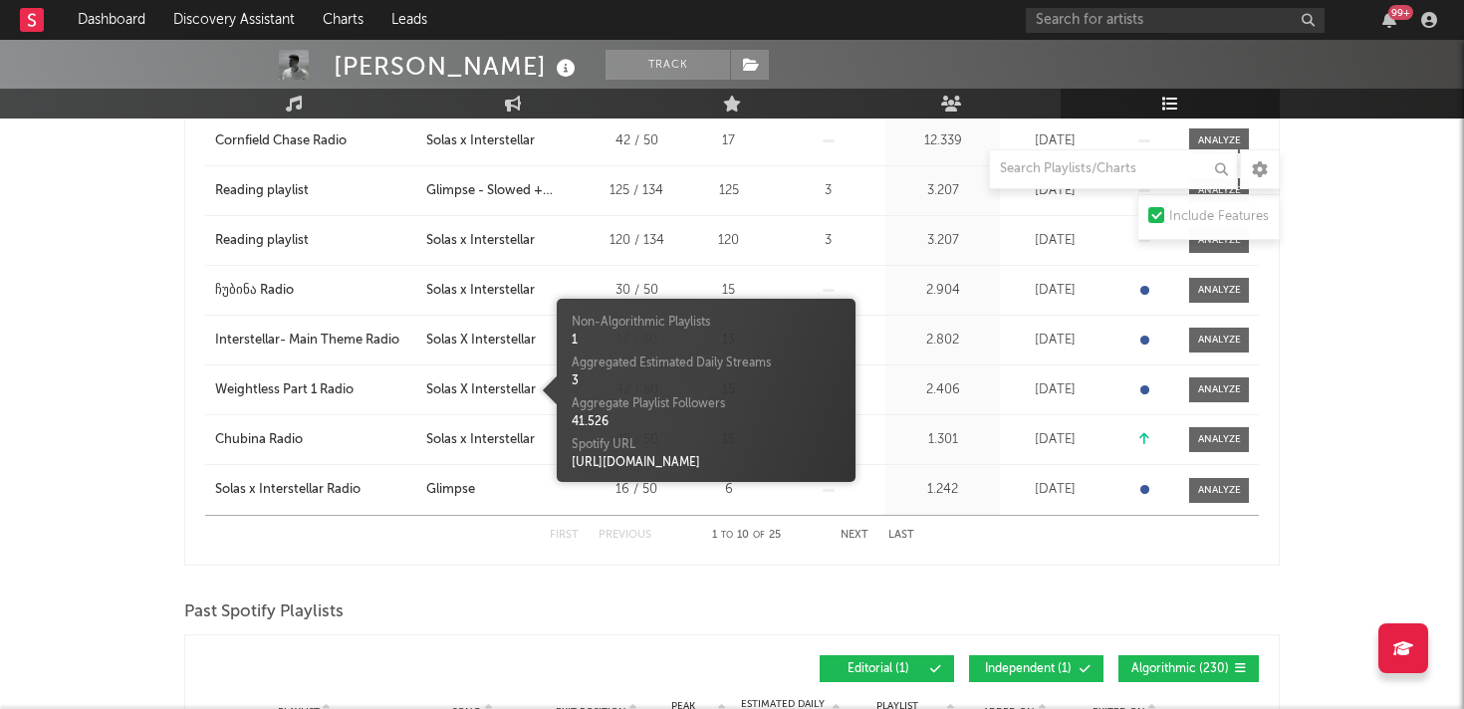
click at [522, 572] on div "Playlists/Charts Include Features Export CSV Current Spotify Playlists Playlist…" at bounding box center [731, 506] width 1095 height 1548
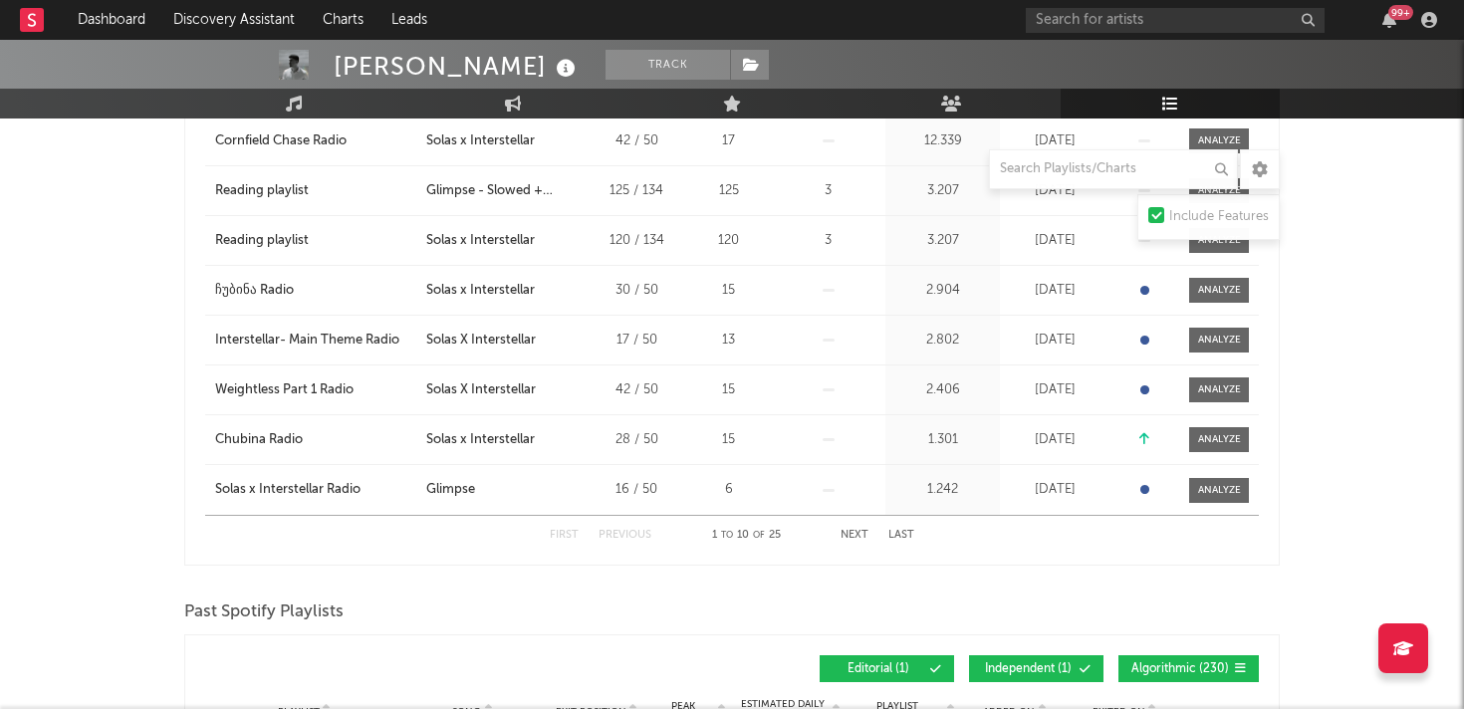
click at [861, 533] on button "Next" at bounding box center [854, 535] width 28 height 11
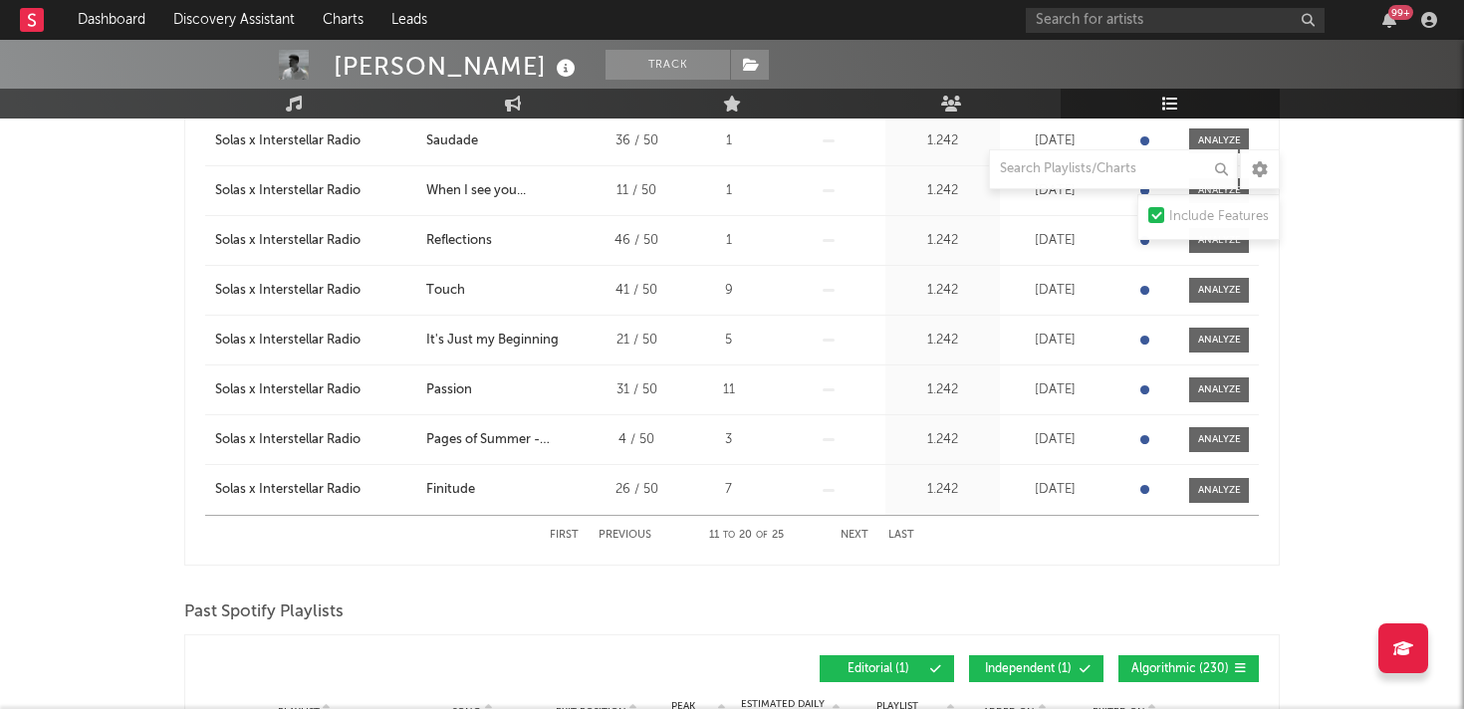
click at [848, 535] on button "Next" at bounding box center [854, 535] width 28 height 11
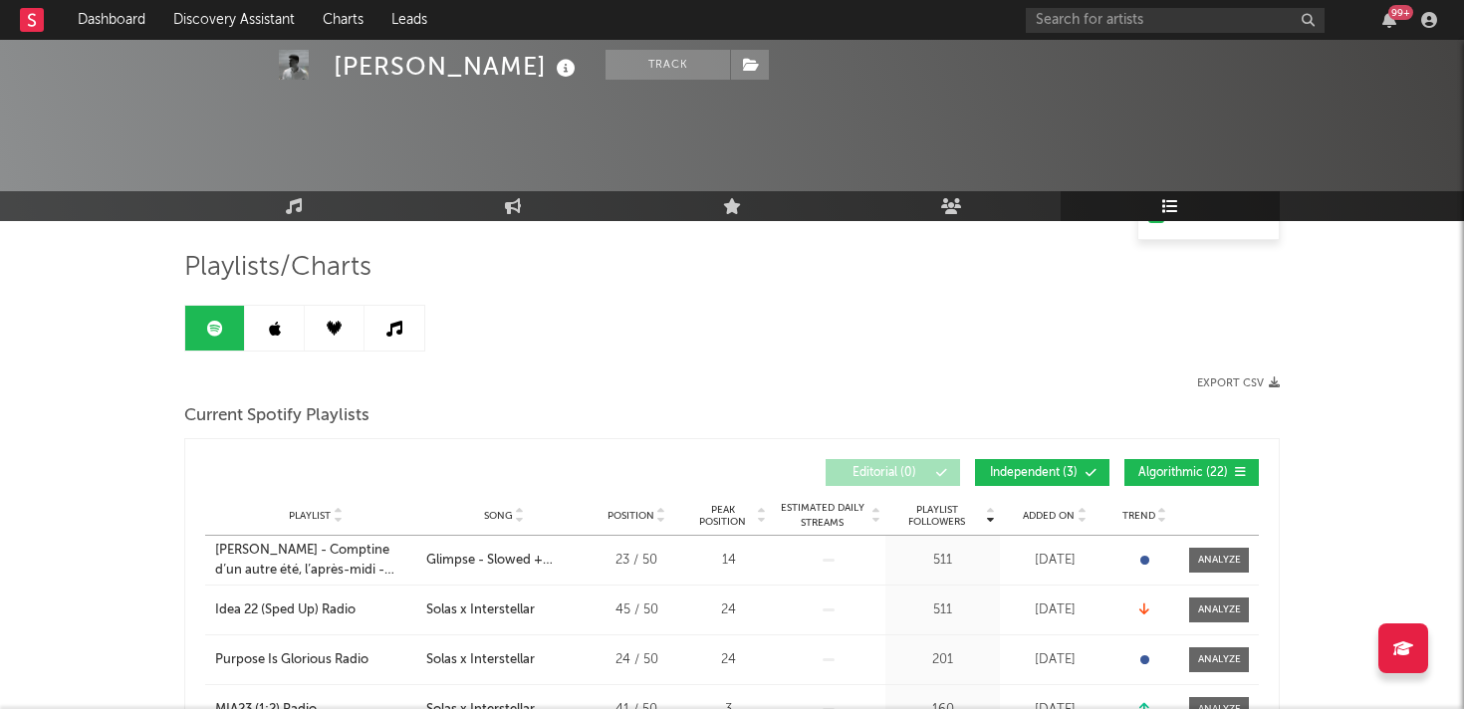
scroll to position [0, 0]
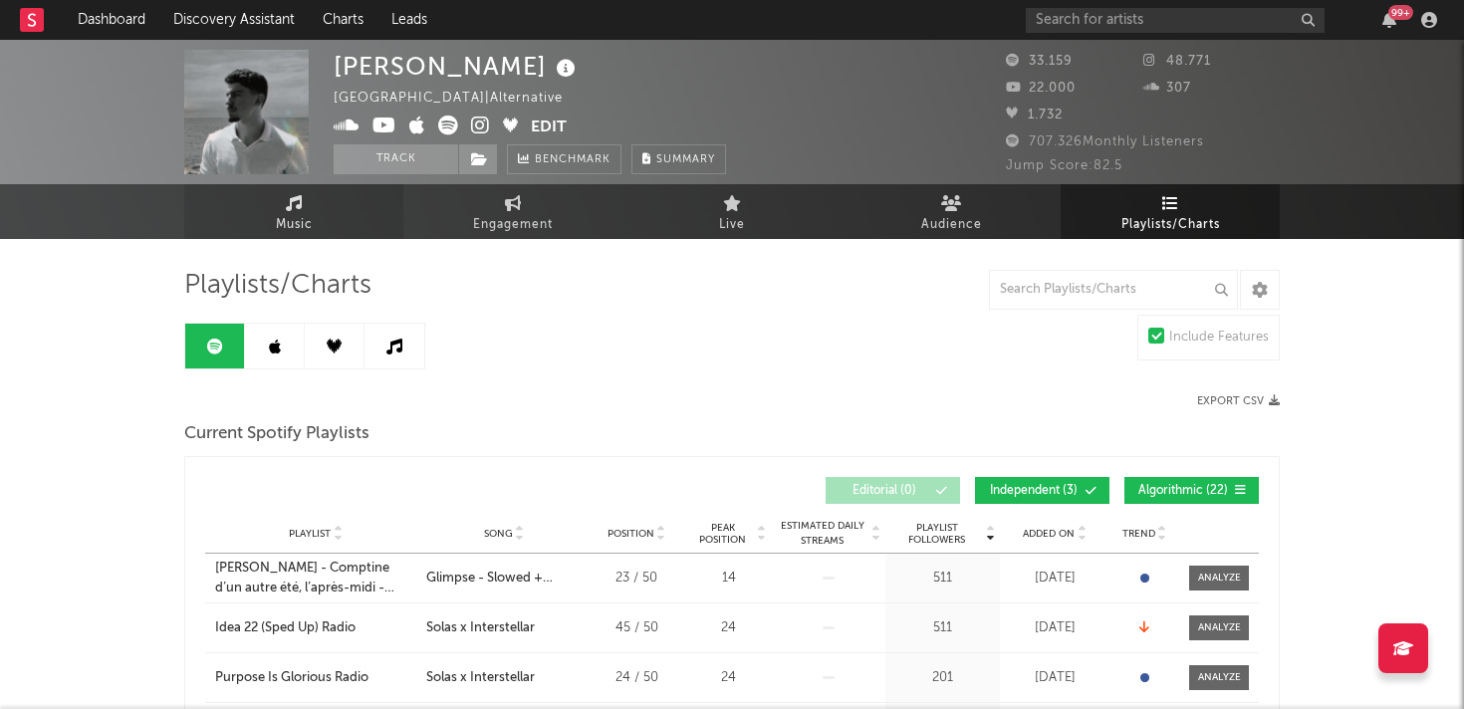
click at [288, 219] on span "Music" at bounding box center [294, 225] width 37 height 24
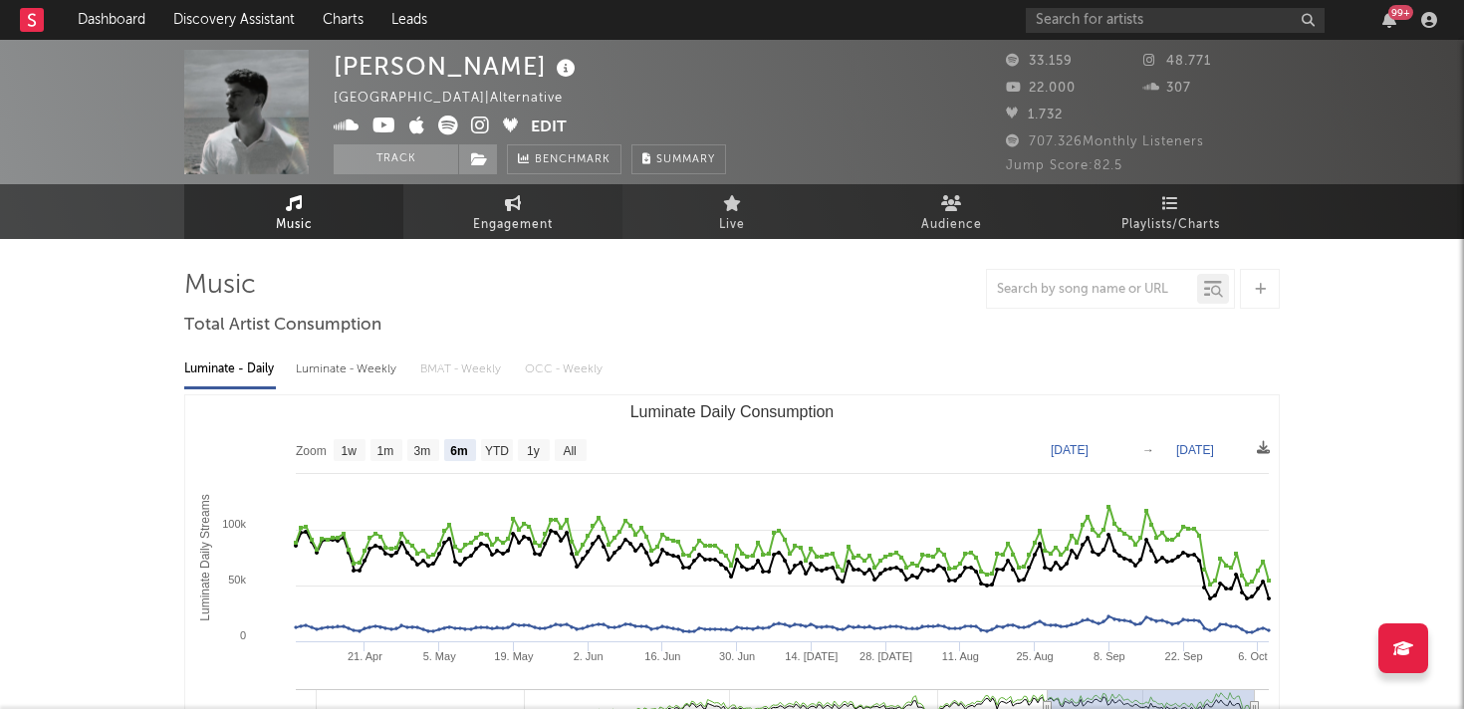
click at [493, 214] on span "Engagement" at bounding box center [513, 225] width 80 height 24
select select "1w"
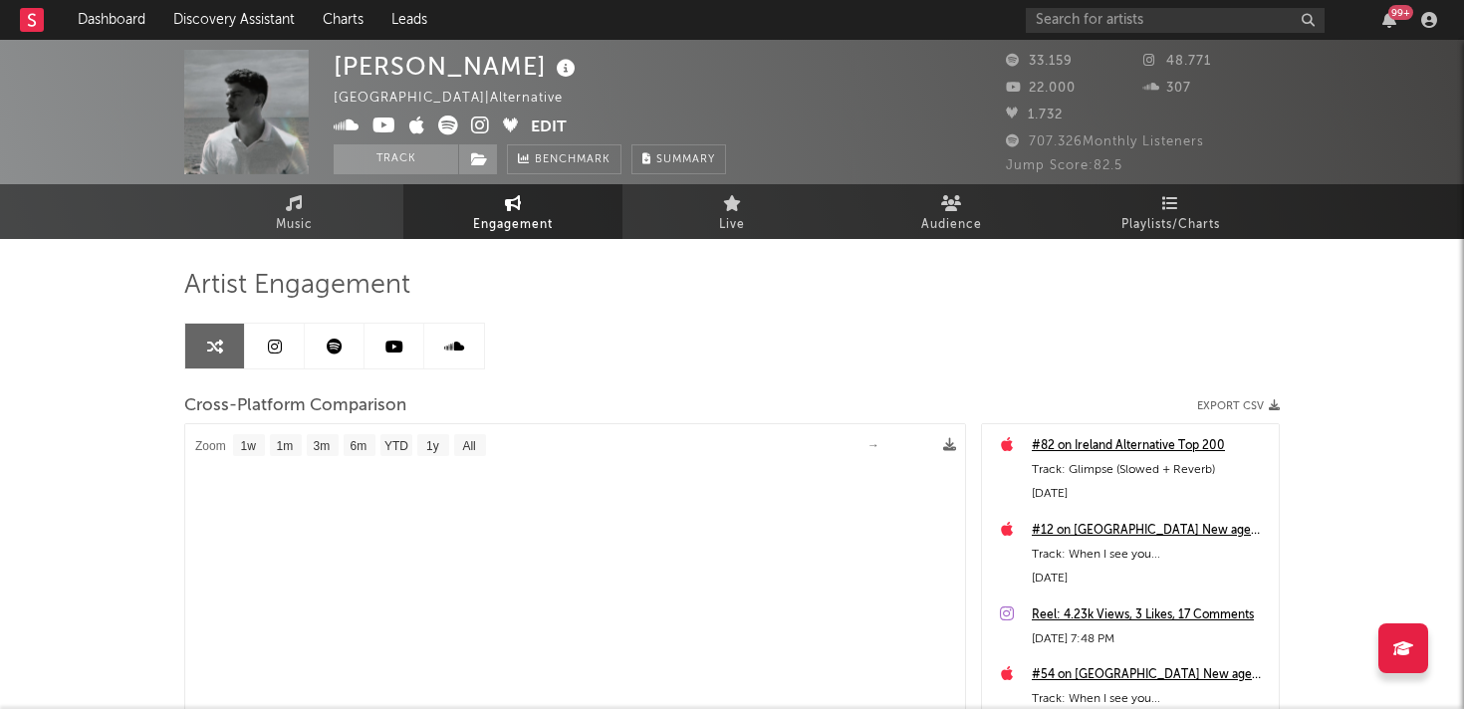
select select "1m"
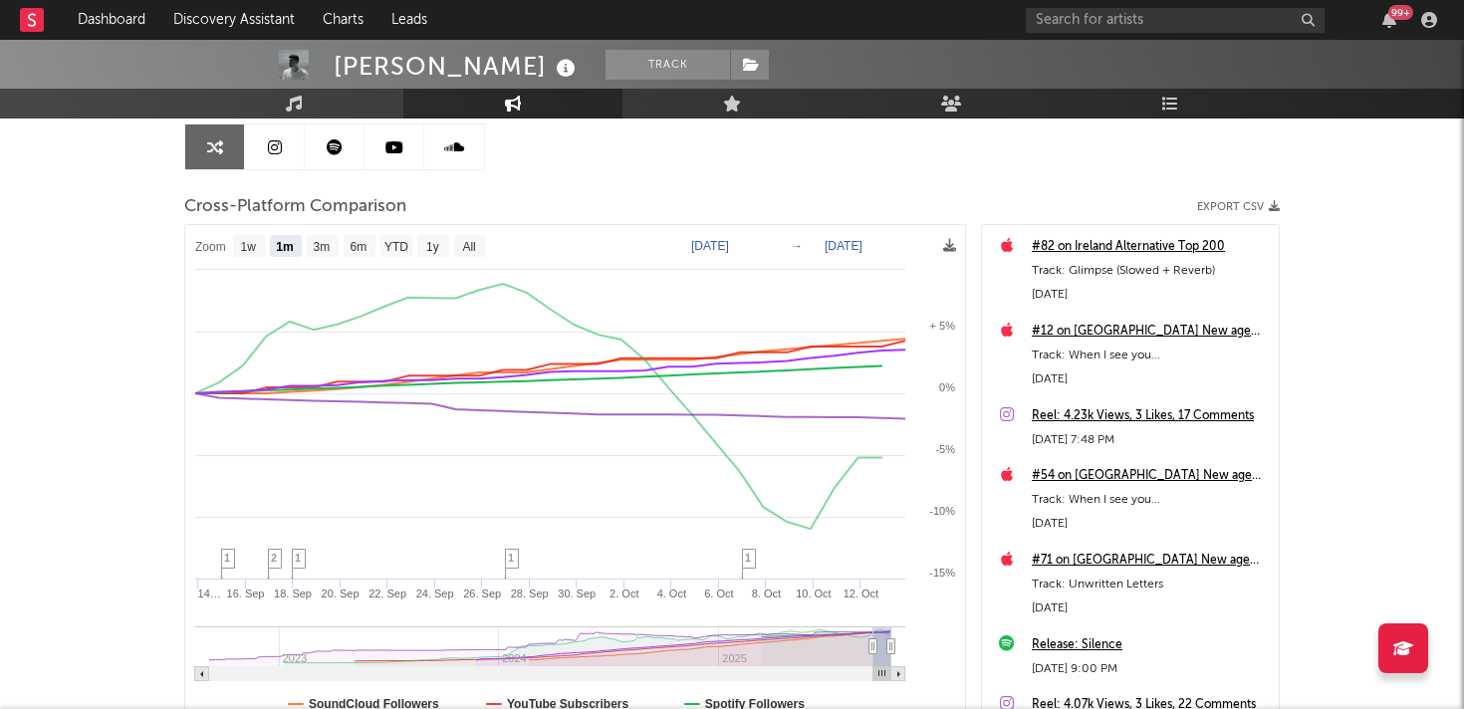
scroll to position [203, 0]
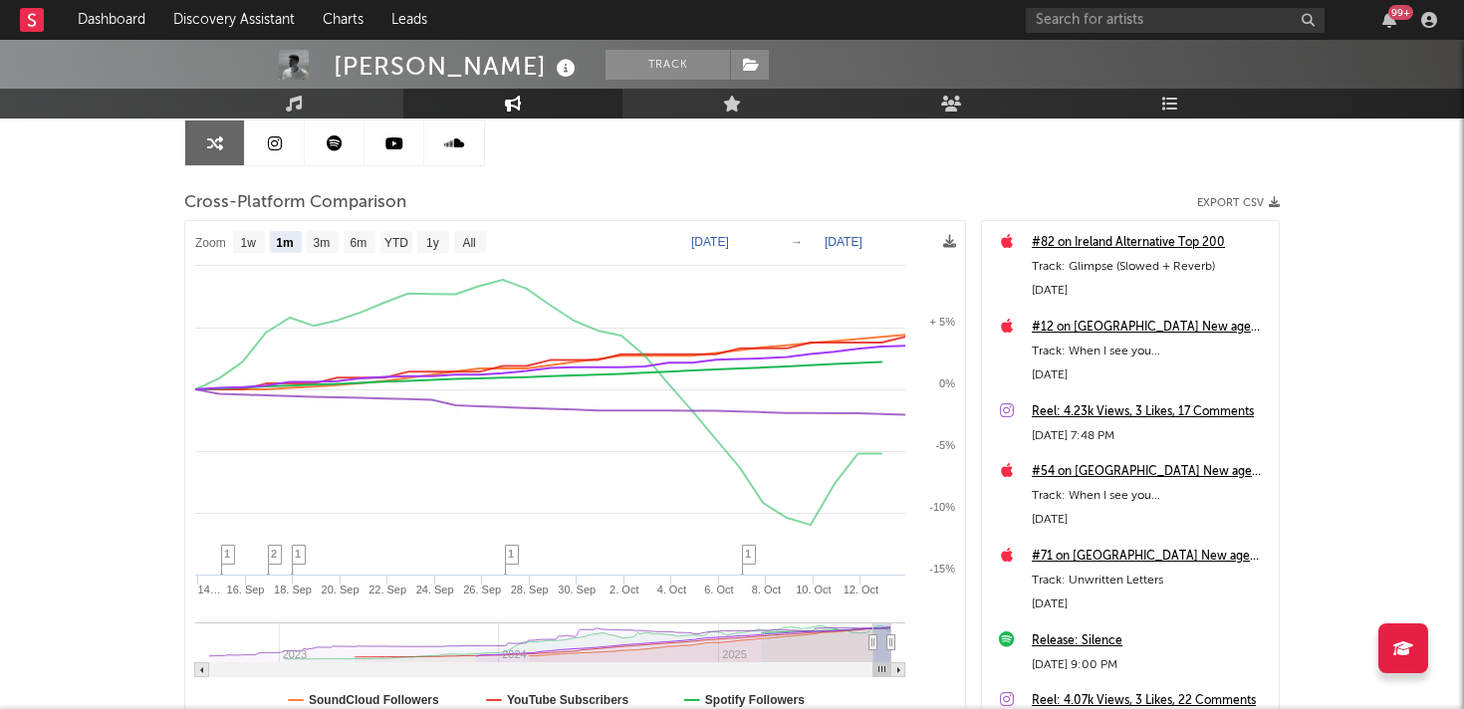
click at [147, 375] on div "[PERSON_NAME] Track [GEOGRAPHIC_DATA] | Alternative Edit Track Benchmark Summar…" at bounding box center [732, 360] width 1464 height 1046
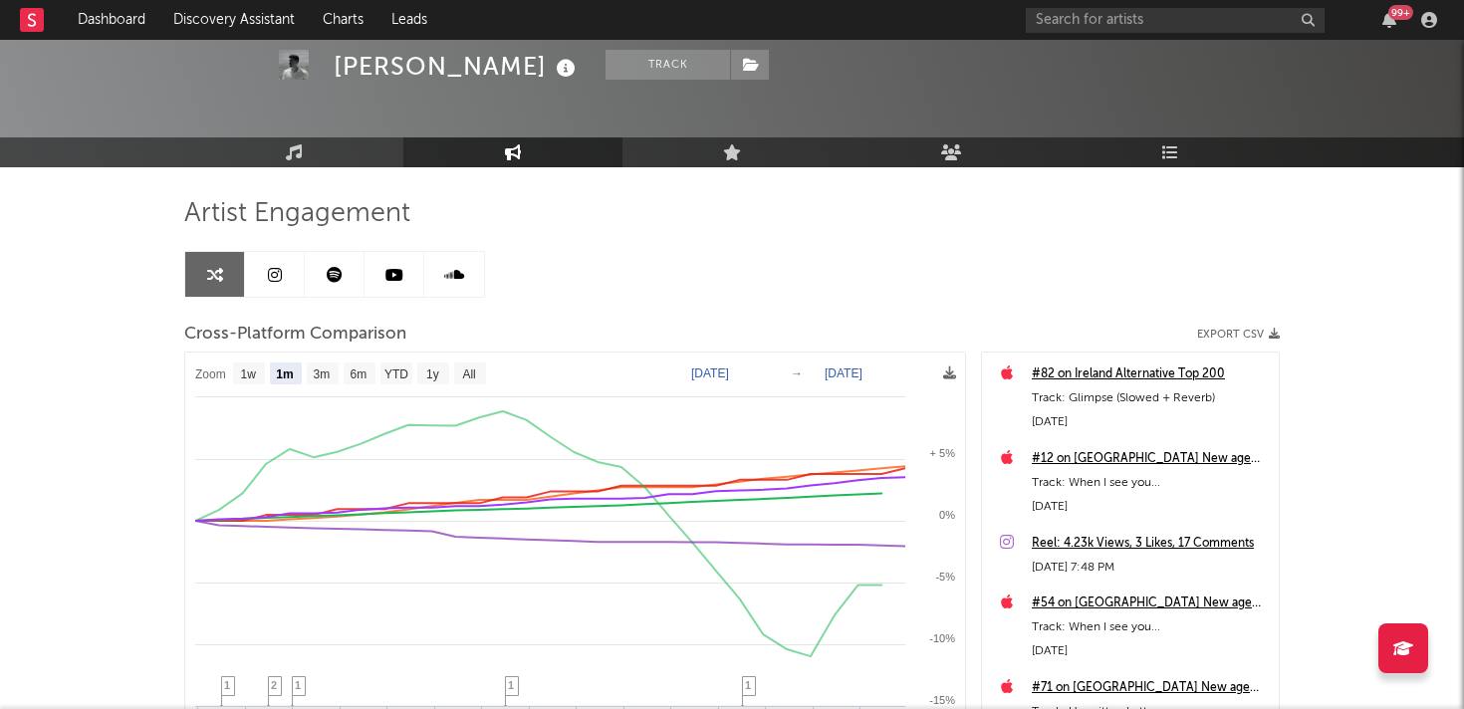
scroll to position [0, 0]
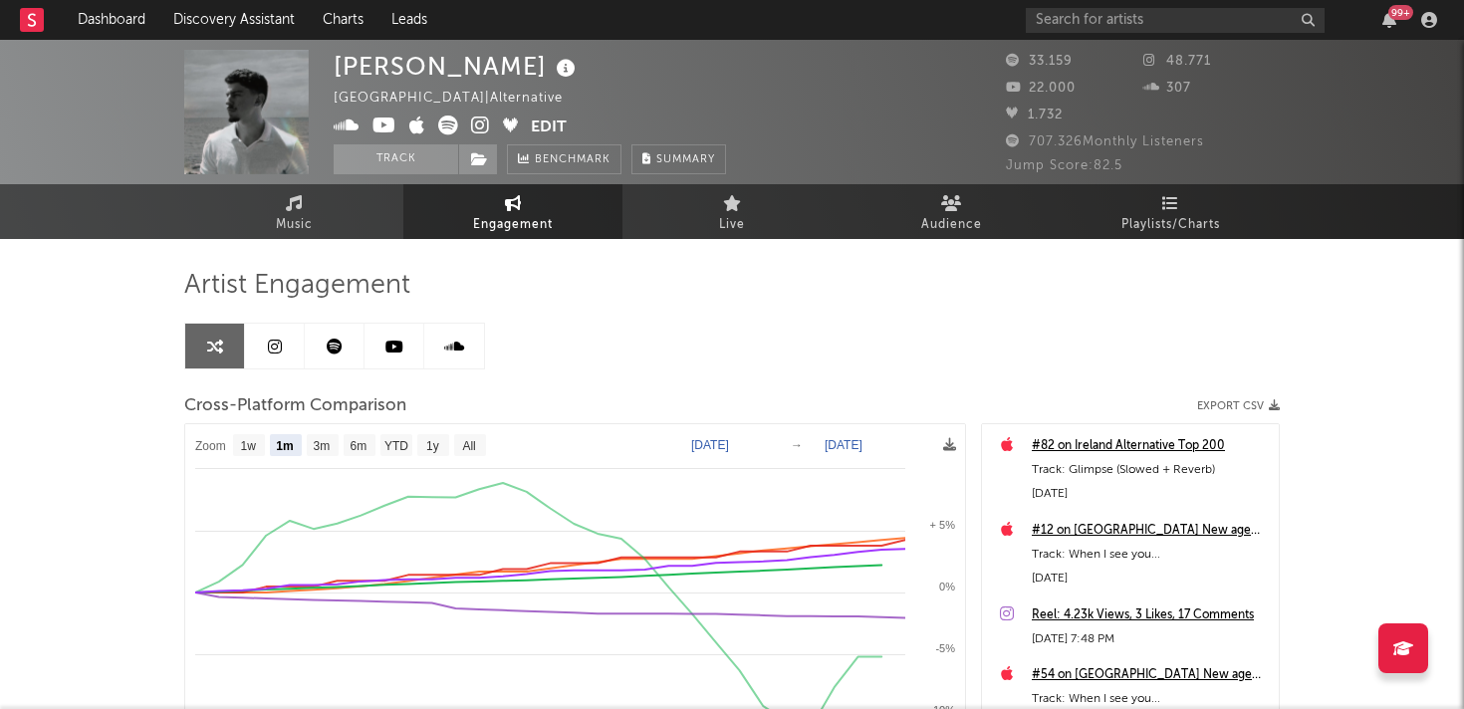
click at [444, 345] on icon at bounding box center [454, 347] width 20 height 16
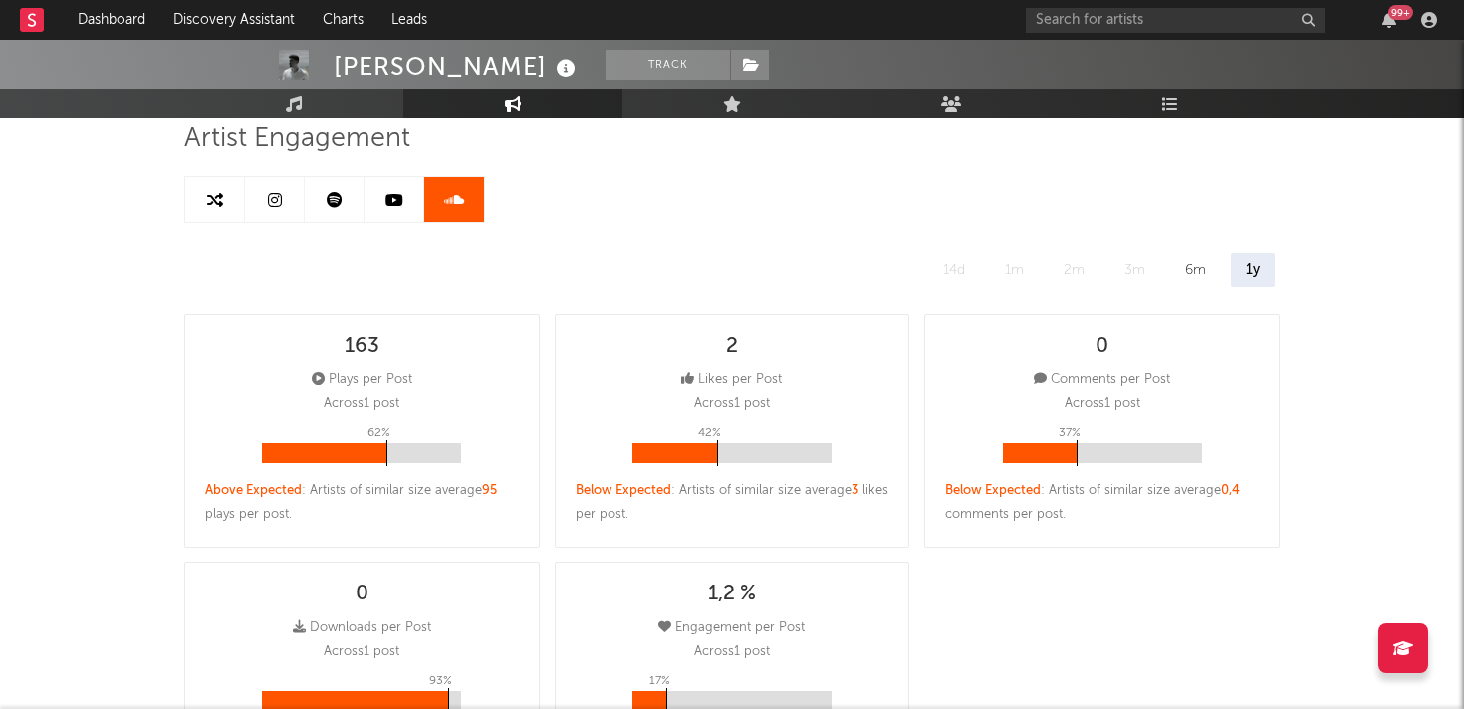
select select "6m"
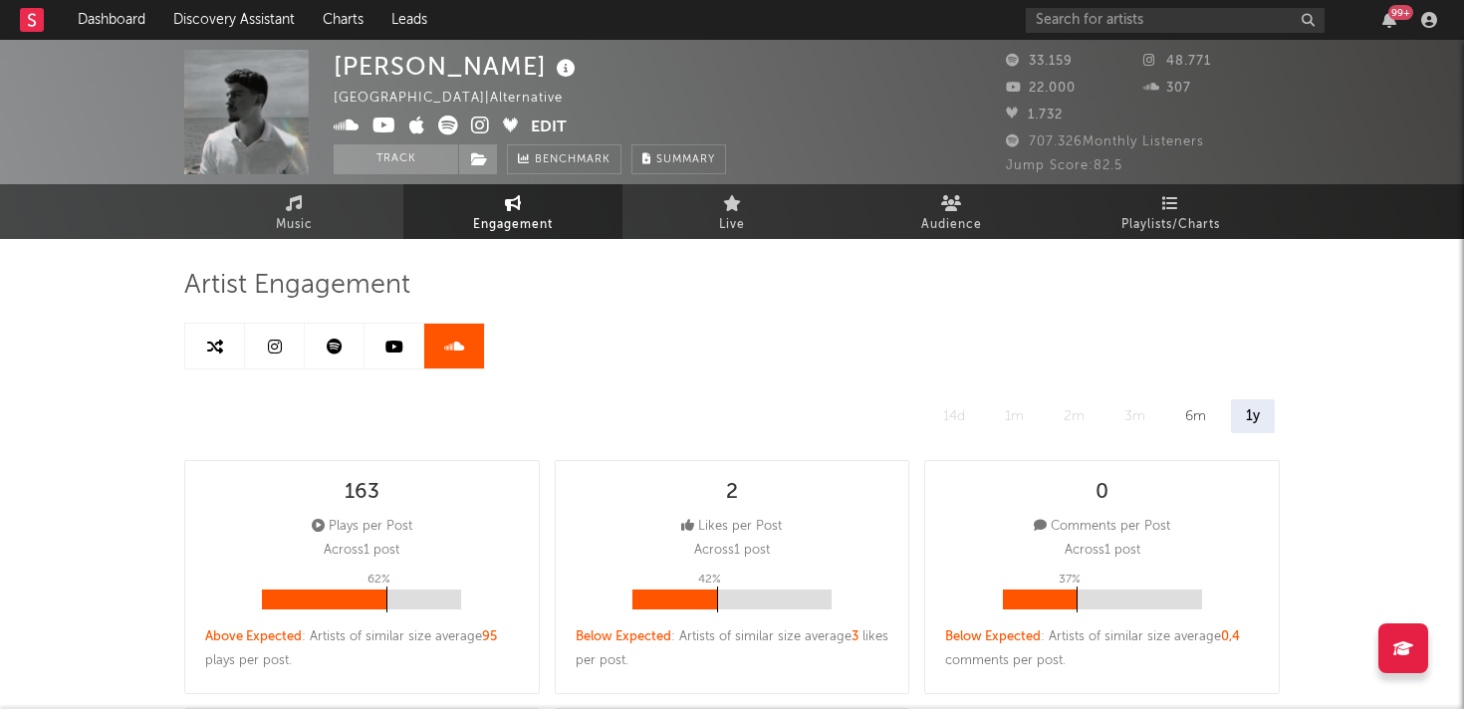
click at [383, 344] on link at bounding box center [394, 346] width 60 height 45
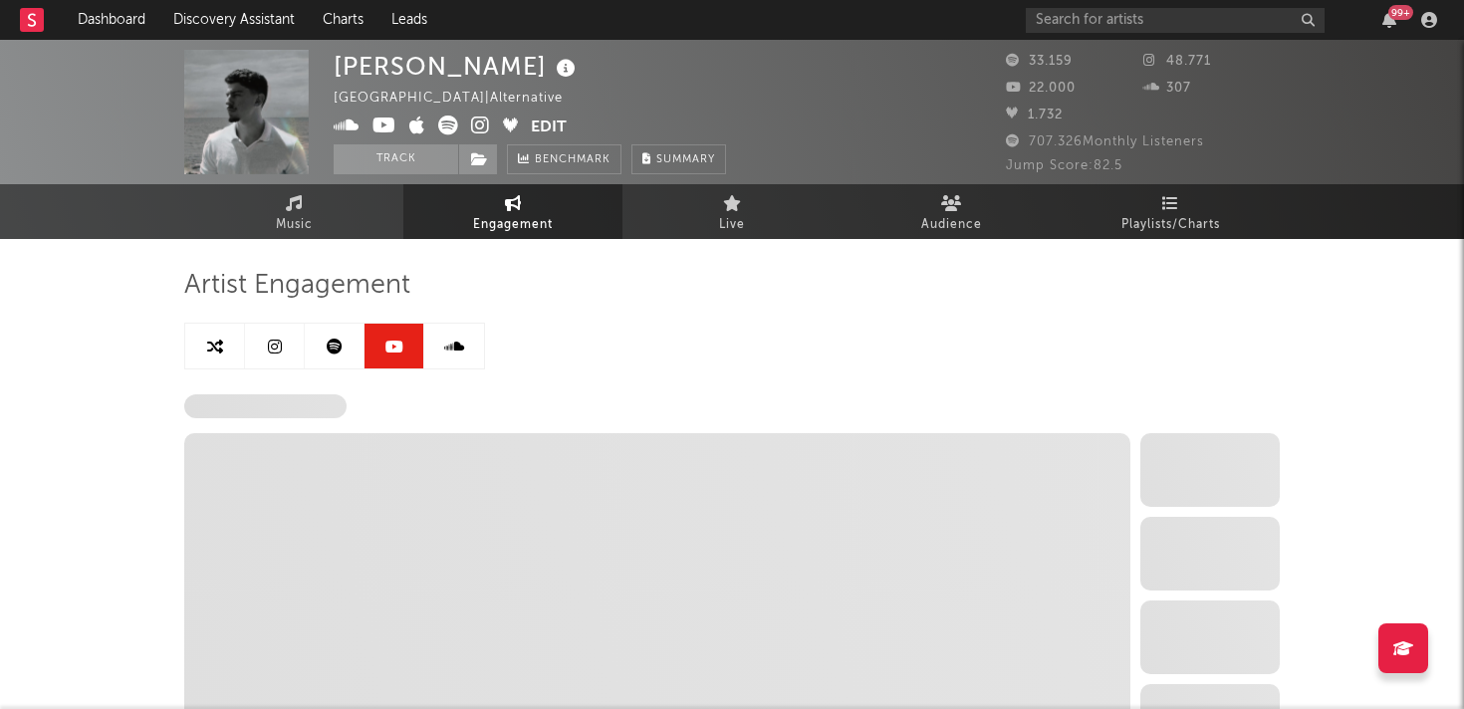
select select "6m"
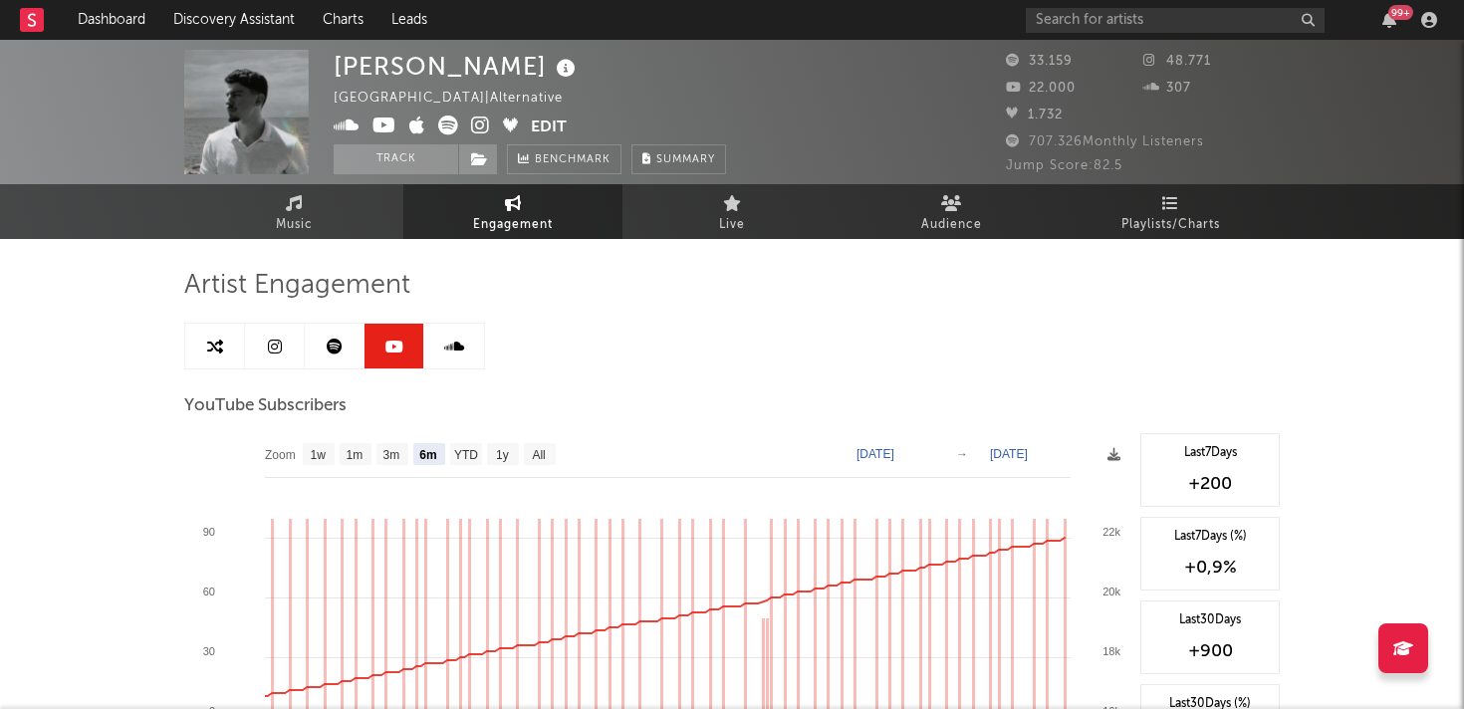
click at [272, 348] on icon at bounding box center [275, 347] width 14 height 16
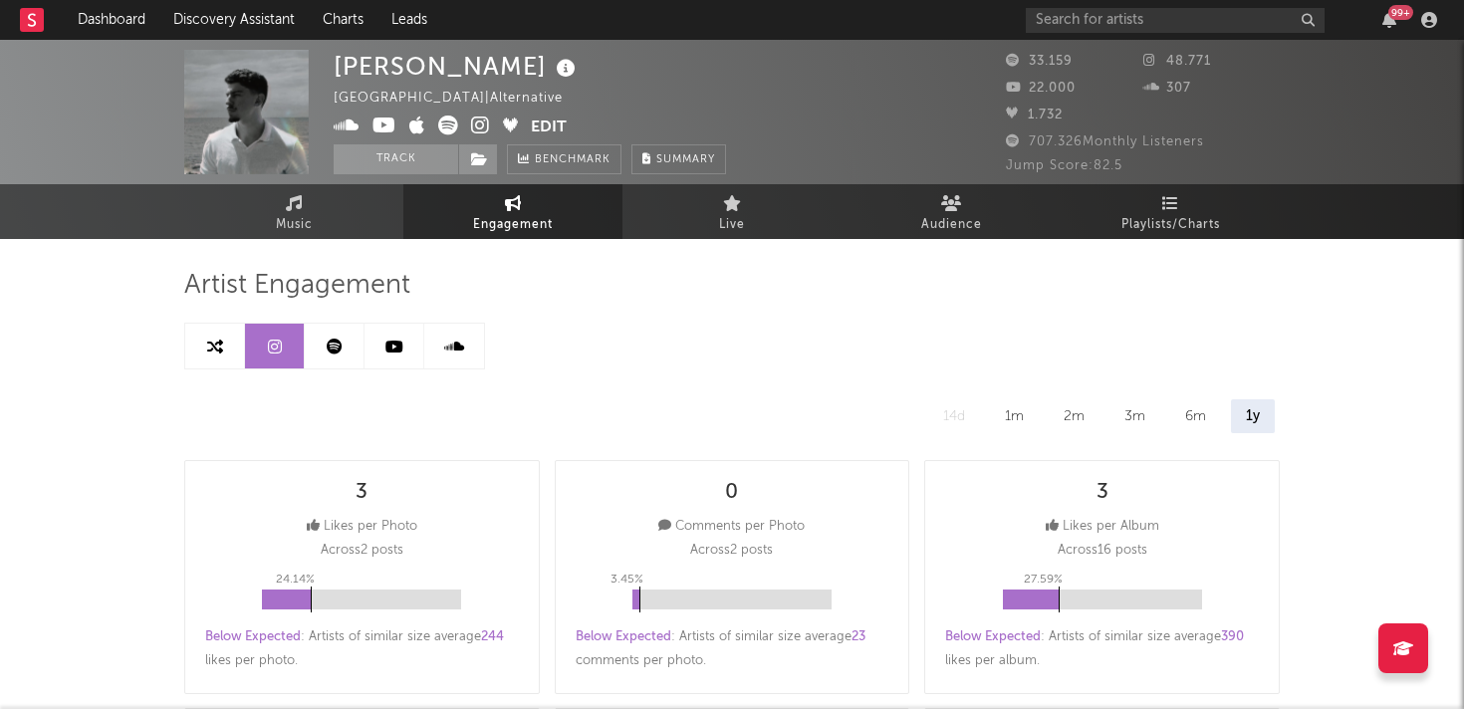
select select "6m"
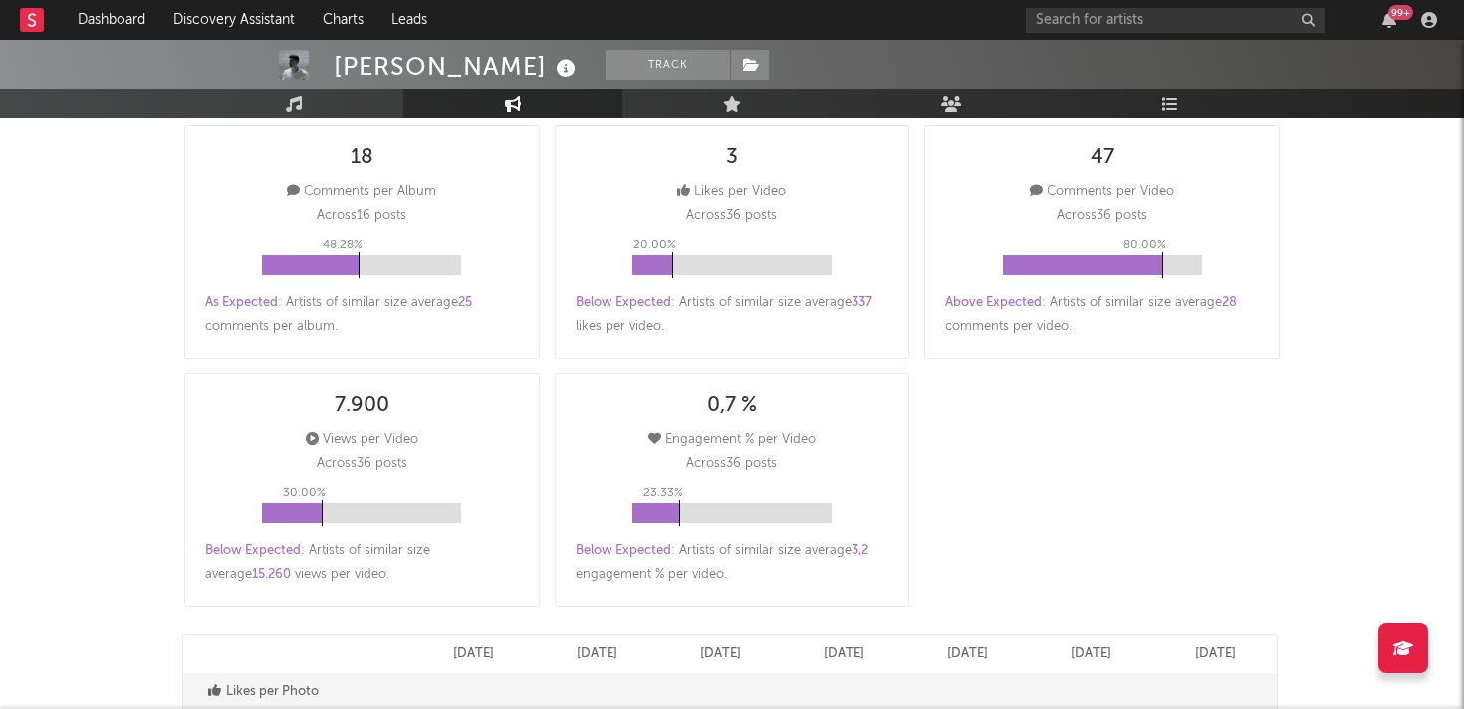
scroll to position [584, 0]
drag, startPoint x: 321, startPoint y: 463, endPoint x: 469, endPoint y: 465, distance: 148.4
click at [469, 465] on div "7.900 Views per Video Across 36 posts 30.00 % Below Expected : Artists of simil…" at bounding box center [361, 489] width 355 height 234
click at [241, 557] on div "Below Expected : Artists of similar size average 15.260 views per video ." at bounding box center [362, 562] width 314 height 48
click at [617, 561] on div "Below Expected : Artists of similar size average 3,2 engagement % per video ." at bounding box center [733, 562] width 314 height 48
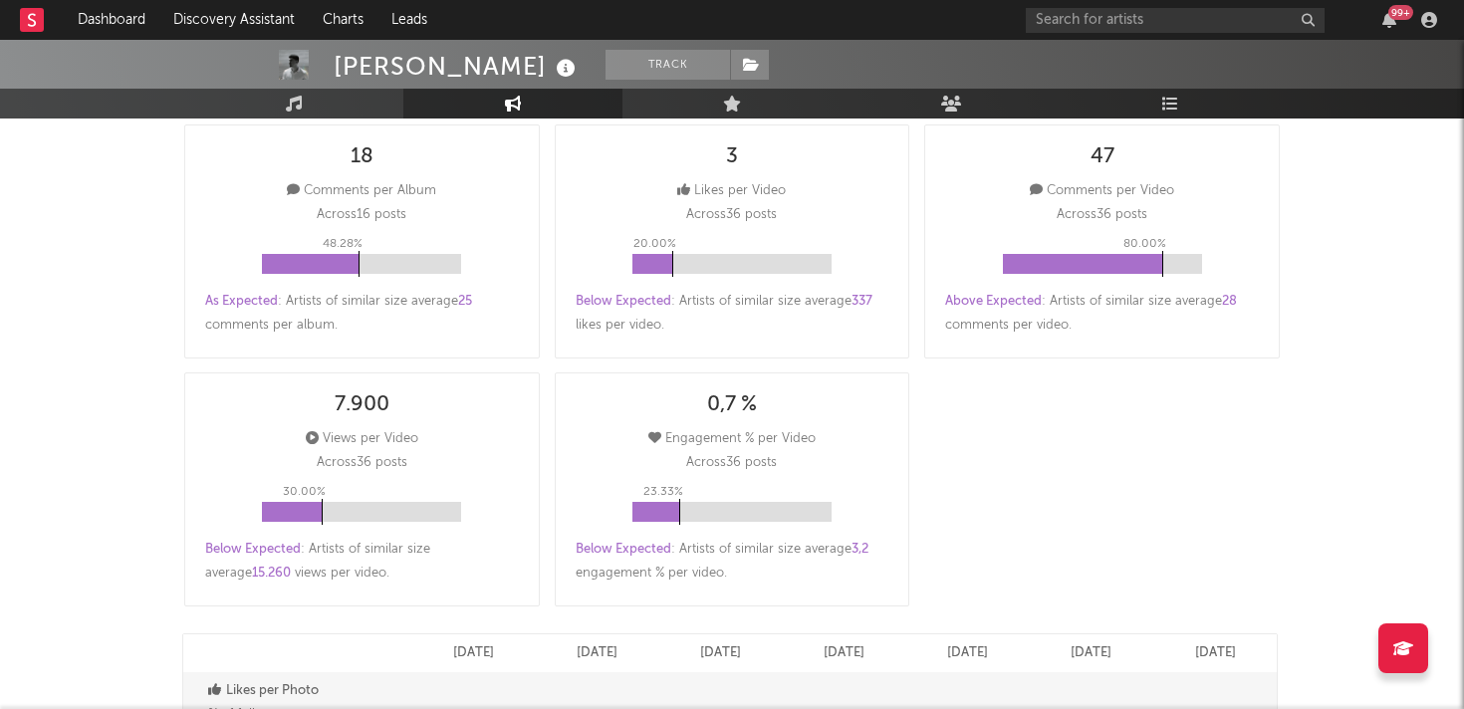
click at [974, 306] on span "Above Expected" at bounding box center [993, 301] width 97 height 13
click at [975, 301] on span "Above Expected" at bounding box center [993, 301] width 97 height 13
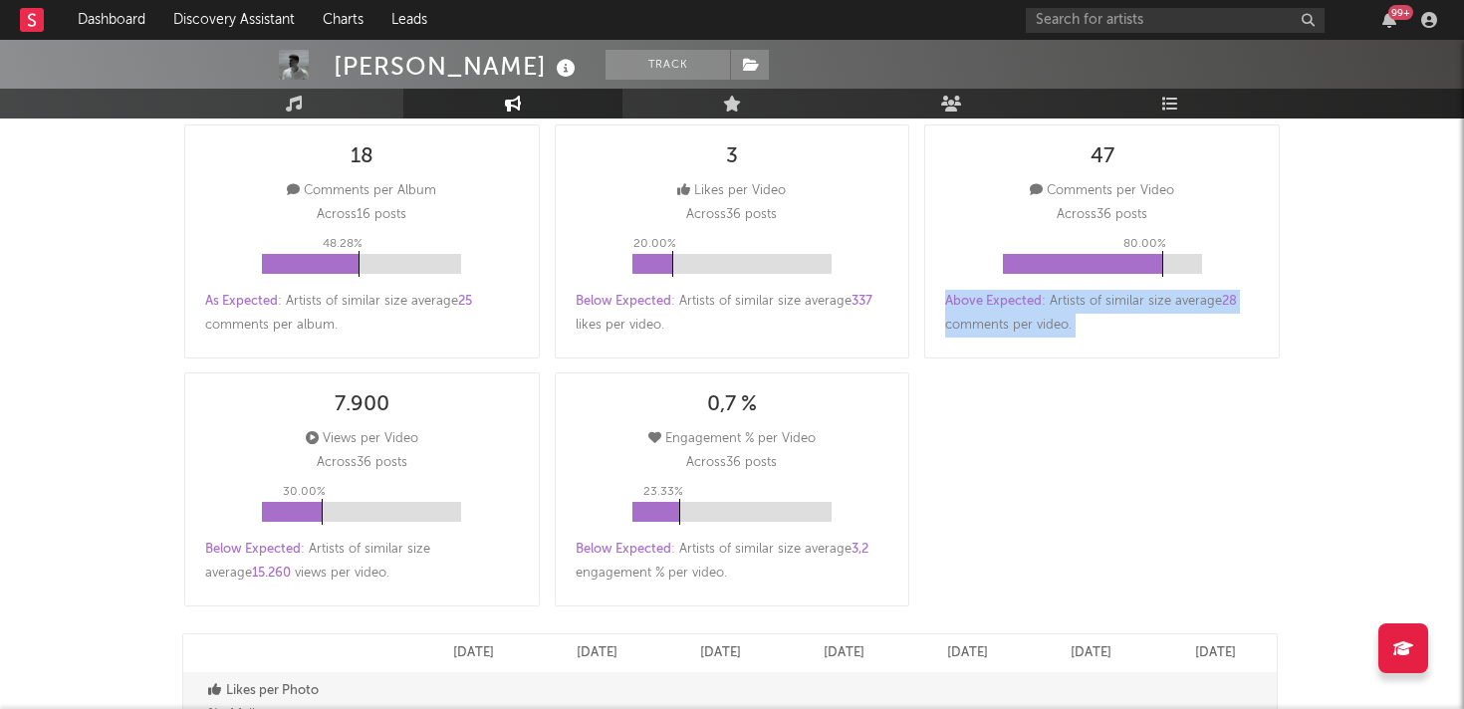
click at [975, 301] on span "Above Expected" at bounding box center [993, 301] width 97 height 13
click at [590, 300] on span "Below Expected" at bounding box center [624, 301] width 96 height 13
click at [233, 299] on span "As Expected" at bounding box center [241, 301] width 73 height 13
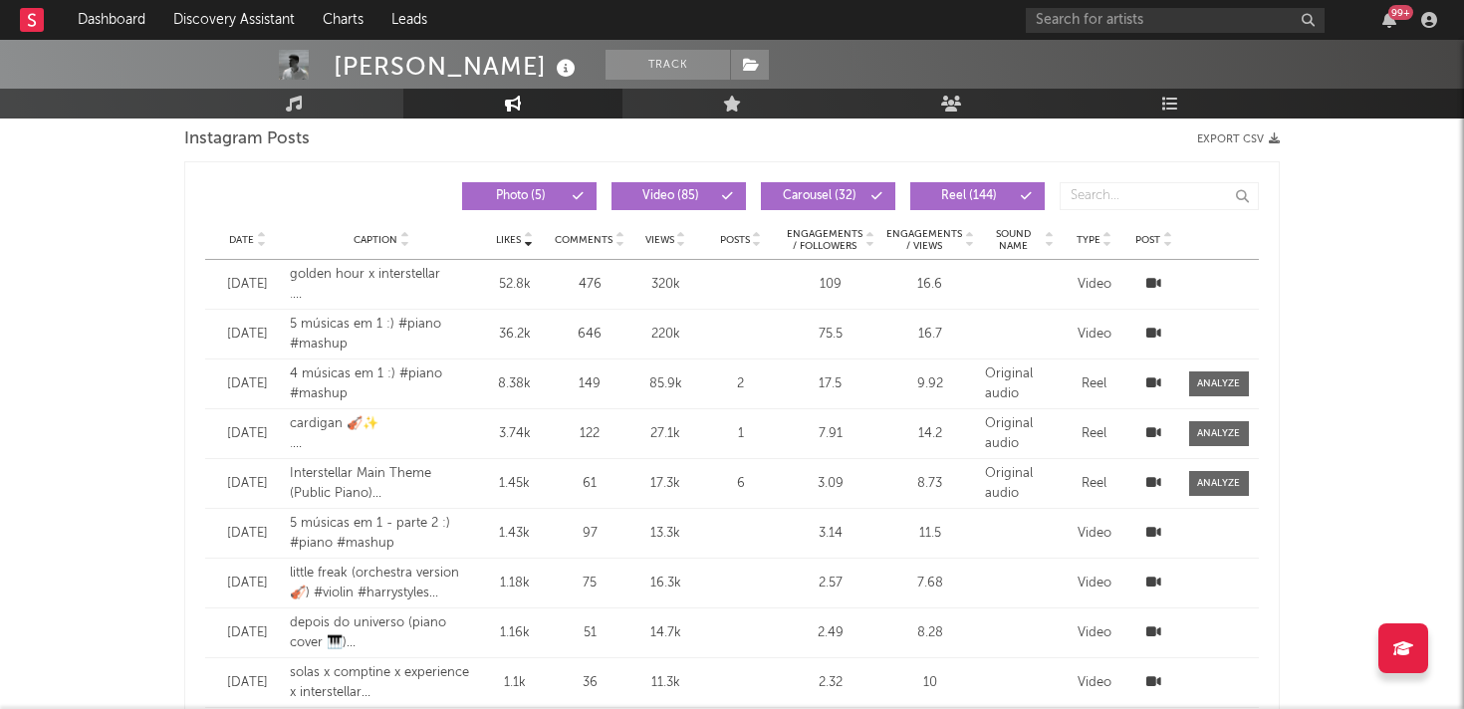
scroll to position [1660, 0]
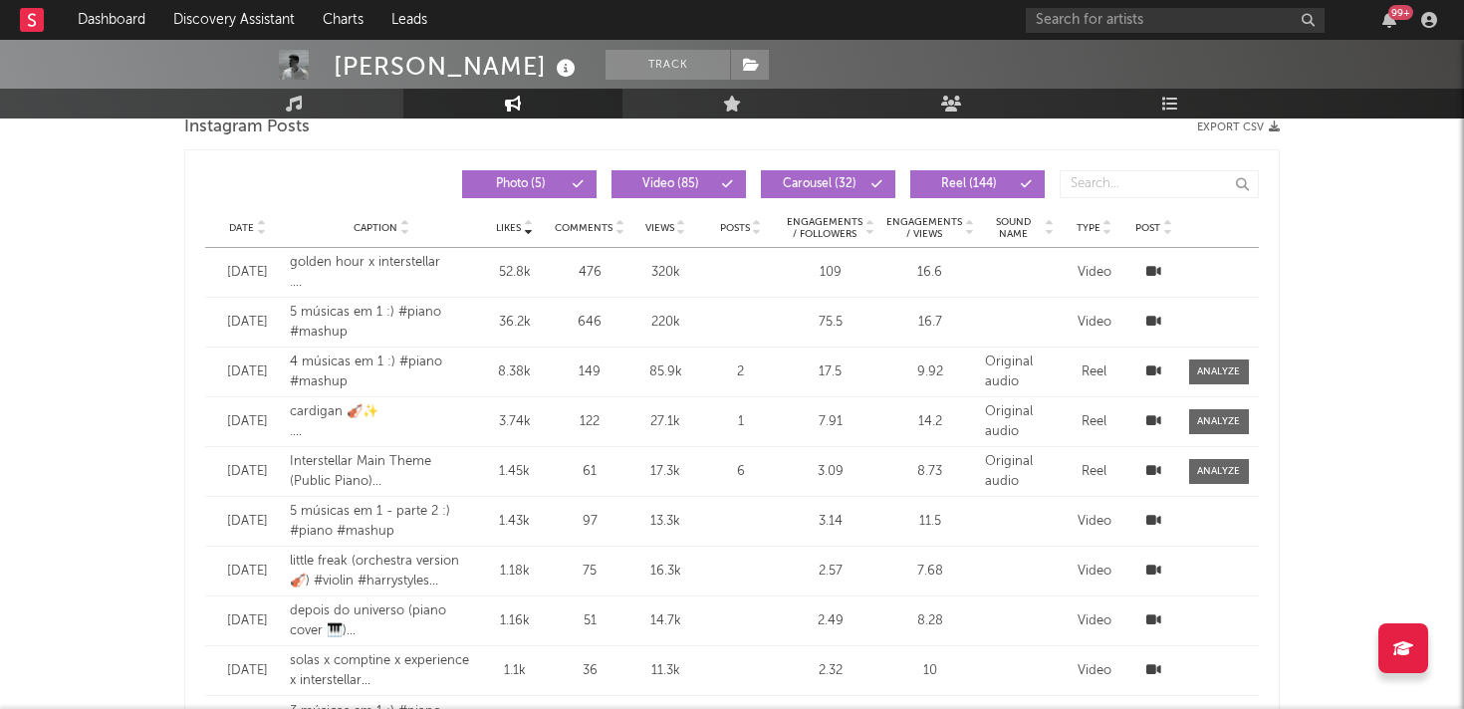
click at [33, 294] on div "[PERSON_NAME] Track [GEOGRAPHIC_DATA] | Alternative Edit Track Benchmark Summar…" at bounding box center [732, 250] width 1464 height 3741
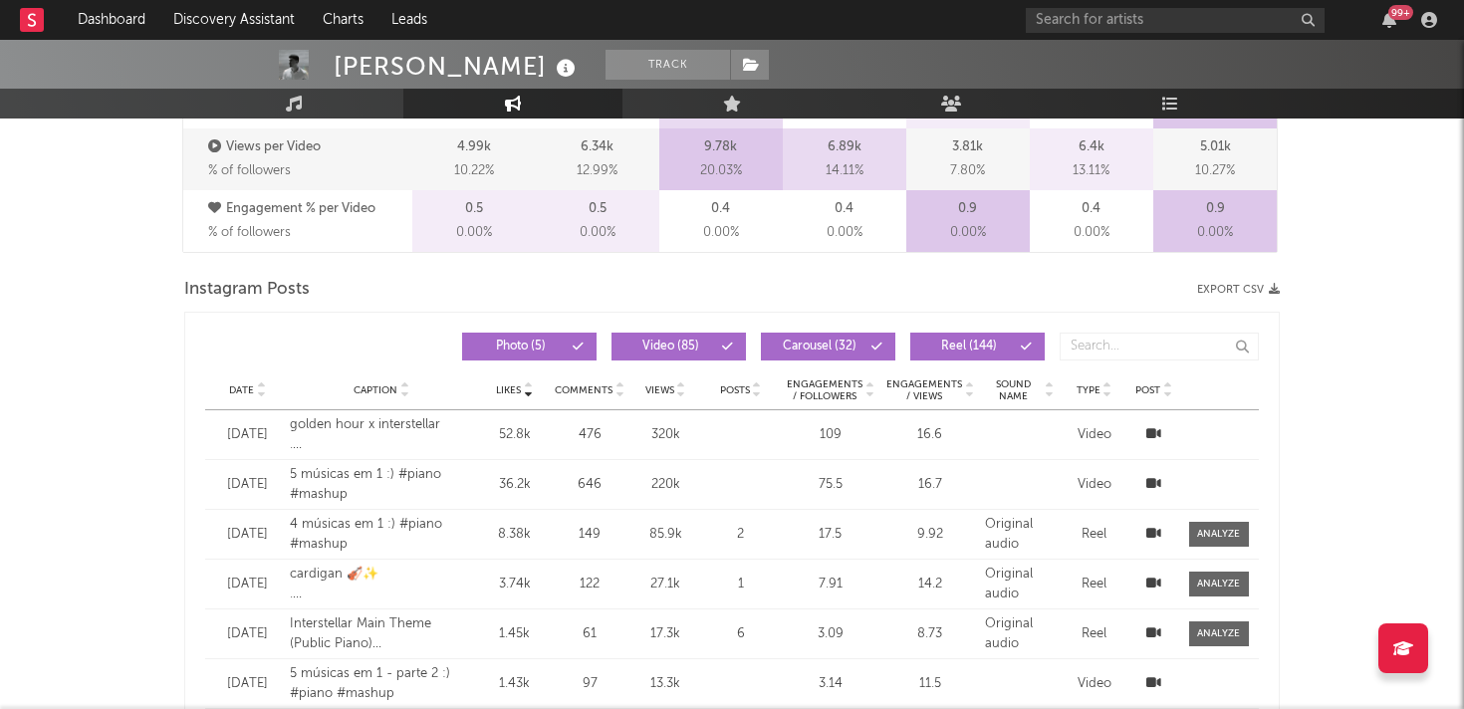
scroll to position [1499, 0]
click at [240, 388] on span "Date" at bounding box center [241, 389] width 25 height 12
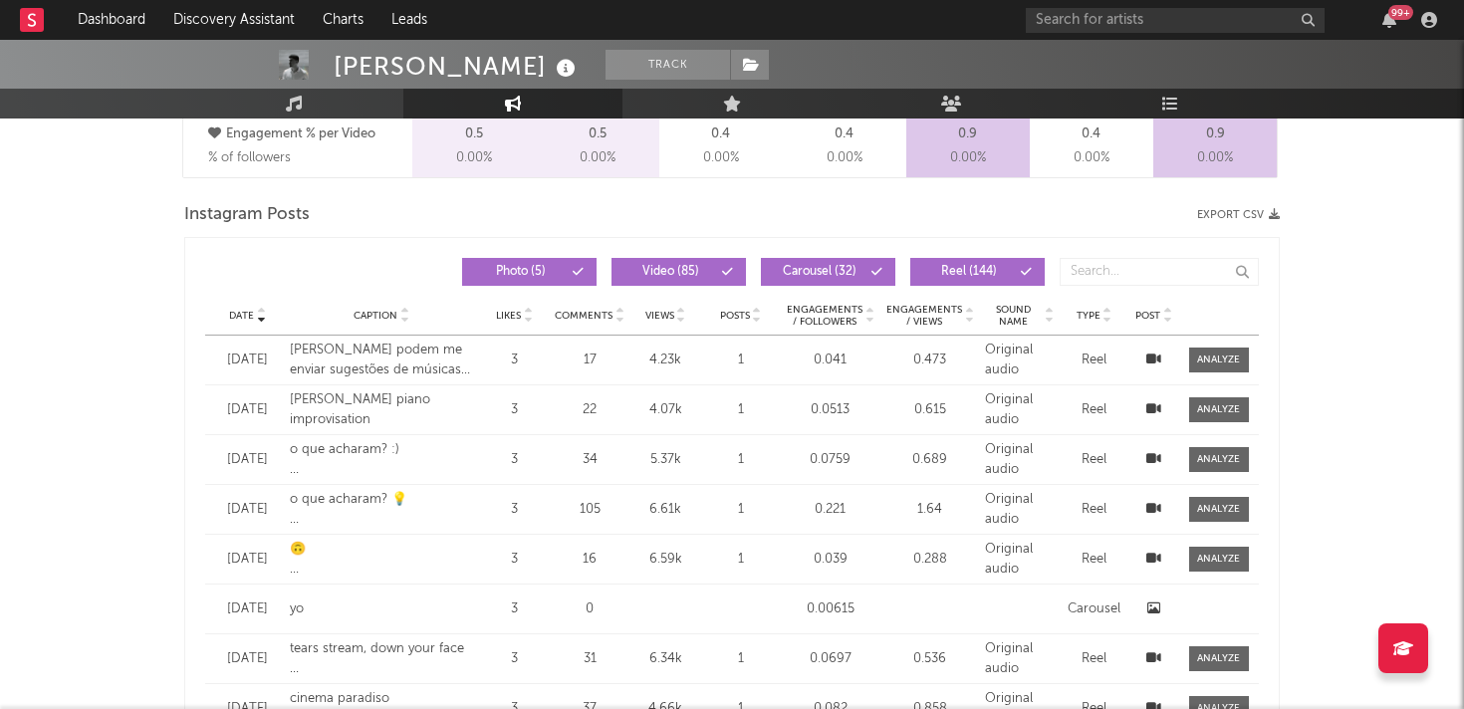
scroll to position [1580, 0]
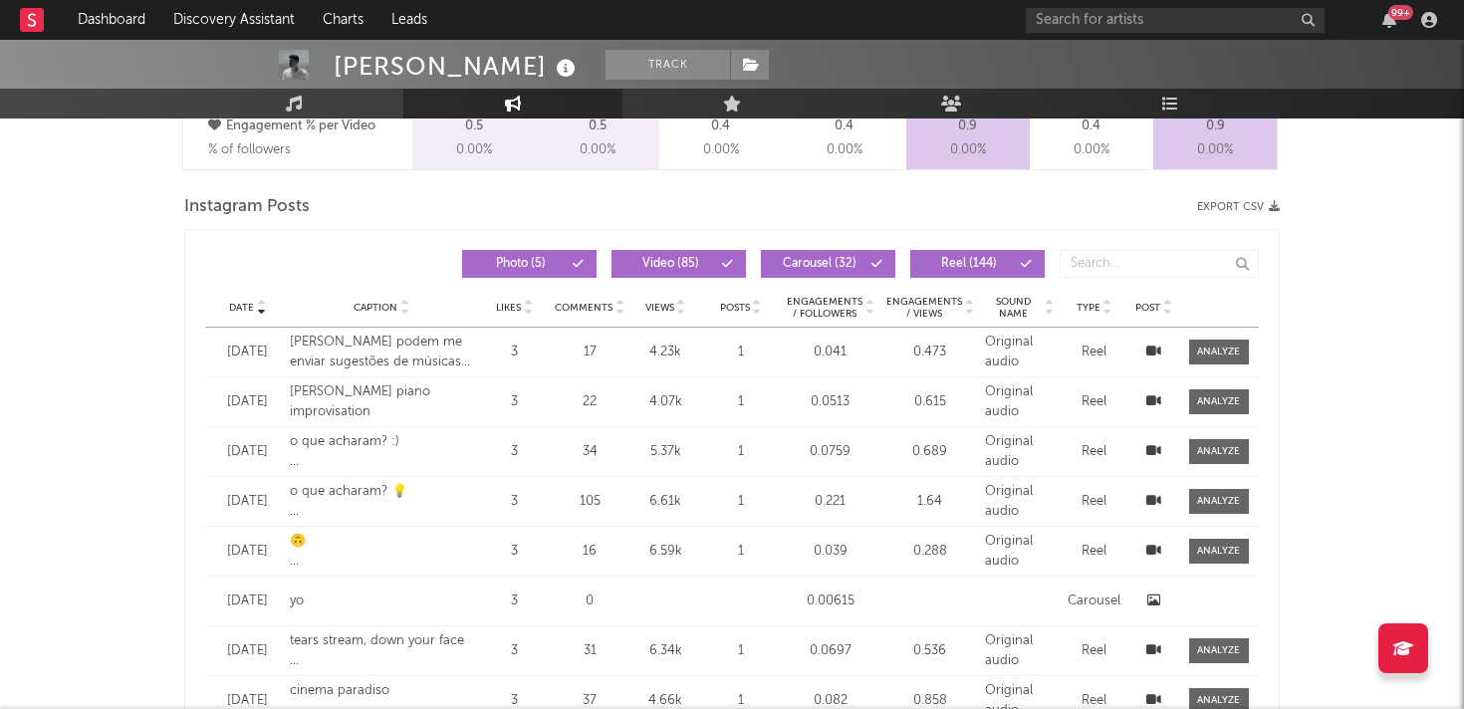
click at [1153, 353] on icon at bounding box center [1153, 351] width 15 height 13
click at [373, 233] on div "Date Date Caption Likes Comments Views Posts Engagements / Followers Engagement…" at bounding box center [731, 552] width 1095 height 647
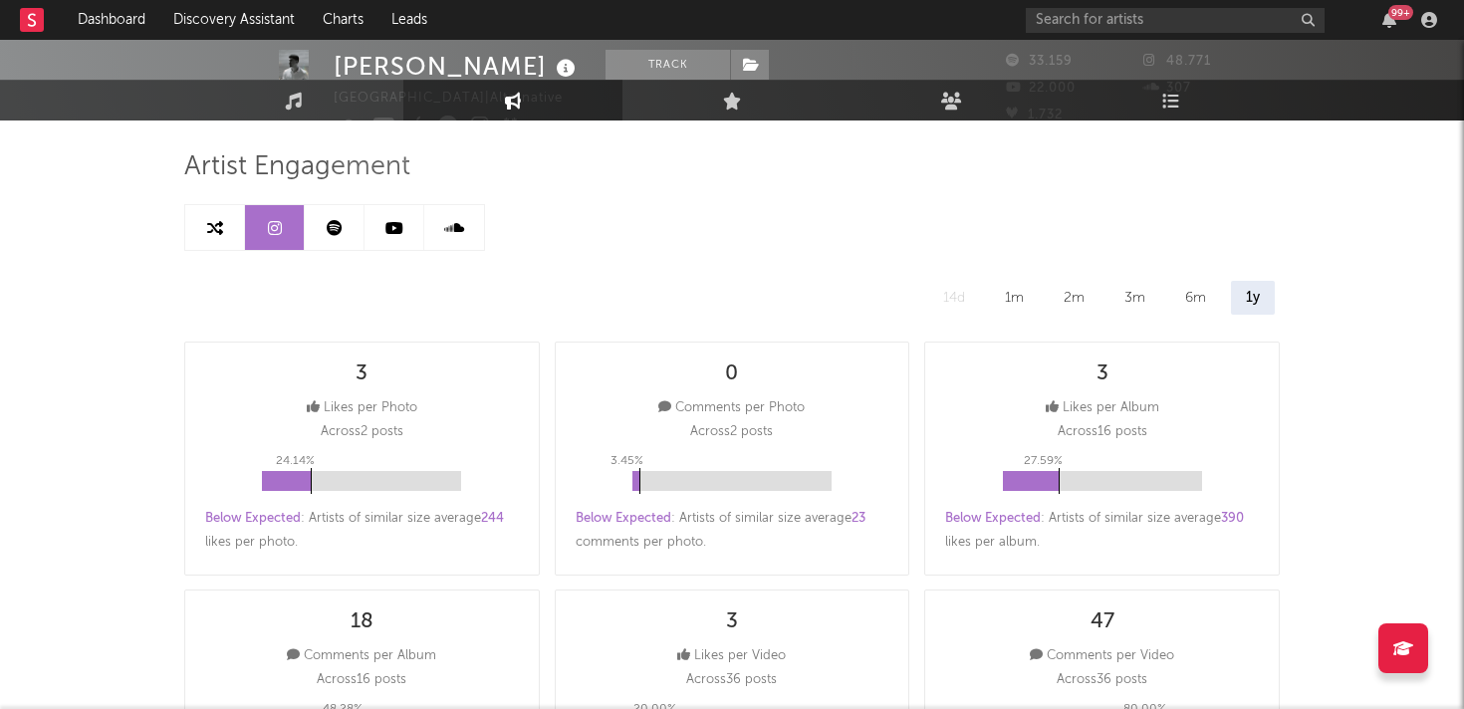
scroll to position [0, 0]
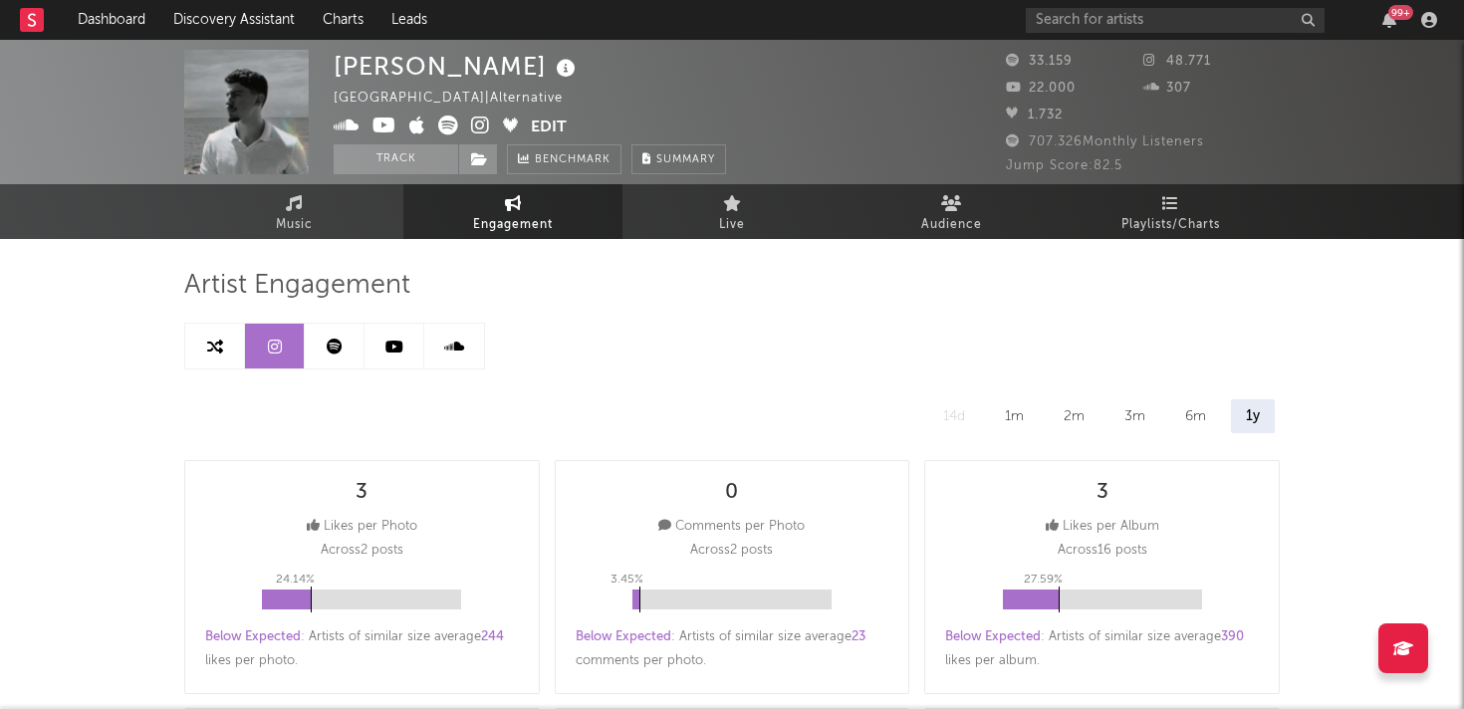
click at [254, 89] on img at bounding box center [246, 112] width 124 height 124
click at [95, 17] on link "Dashboard" at bounding box center [112, 20] width 96 height 40
